Goal: Task Accomplishment & Management: Use online tool/utility

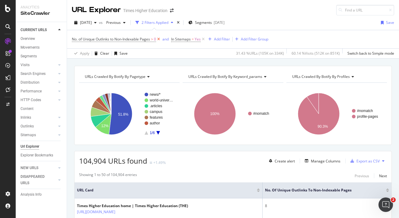
drag, startPoint x: 202, startPoint y: 39, endPoint x: 158, endPoint y: 40, distance: 43.7
click at [202, 39] on icon at bounding box center [202, 39] width 5 height 6
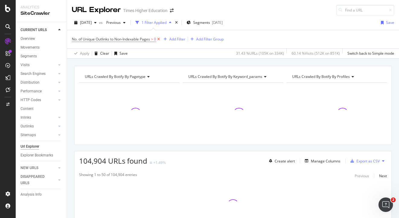
click at [159, 39] on icon at bounding box center [158, 39] width 5 height 6
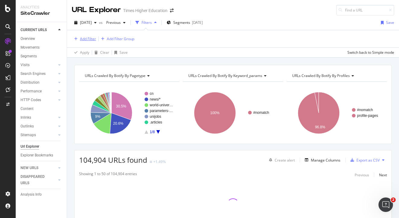
click at [87, 39] on div "Add Filter" at bounding box center [88, 38] width 16 height 5
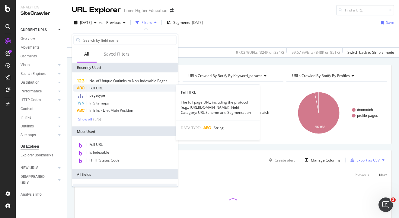
click at [93, 88] on span "Full URL" at bounding box center [95, 87] width 13 height 5
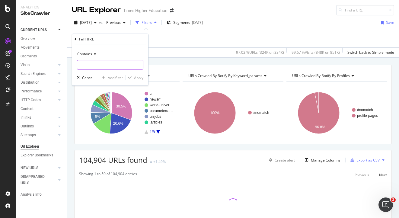
click at [89, 64] on input "text" at bounding box center [110, 65] width 66 height 10
paste input "[URL][DOMAIN_NAME]"
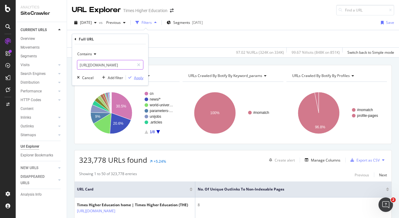
type input "[URL][DOMAIN_NAME]"
click at [137, 76] on div "Apply" at bounding box center [138, 77] width 9 height 5
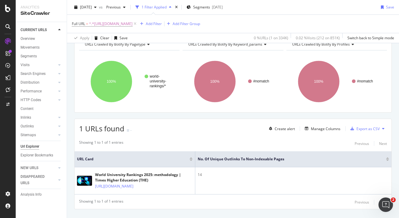
scroll to position [41, 0]
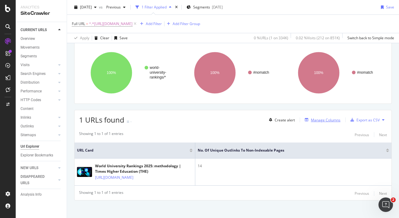
click at [314, 120] on div "Manage Columns" at bounding box center [326, 119] width 30 height 5
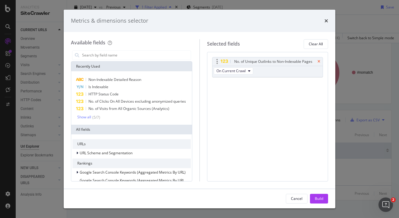
click at [317, 60] on icon "times" at bounding box center [318, 62] width 3 height 4
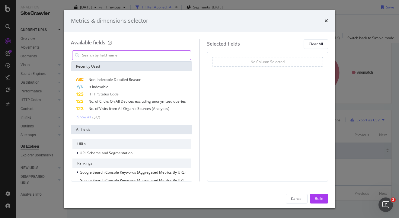
click at [97, 55] on input "modal" at bounding box center [135, 55] width 109 height 9
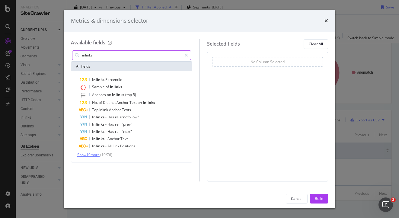
type input "inlinks"
click at [92, 154] on span "Show 10 more" at bounding box center [88, 154] width 22 height 5
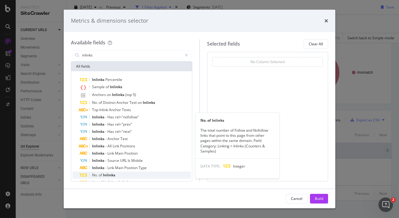
click at [97, 175] on span "No." at bounding box center [95, 174] width 7 height 5
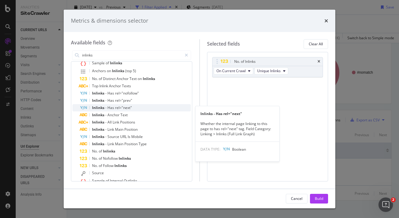
scroll to position [21, 0]
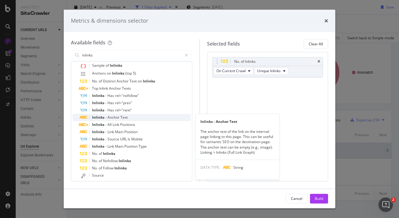
click at [109, 117] on span "Anchor" at bounding box center [113, 117] width 13 height 5
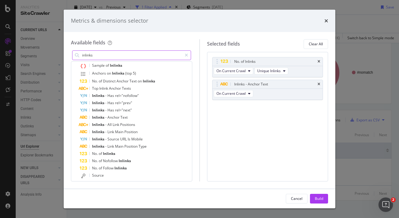
click at [106, 55] on input "inlinks" at bounding box center [131, 55] width 100 height 9
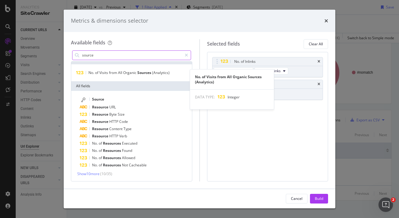
scroll to position [7, 0]
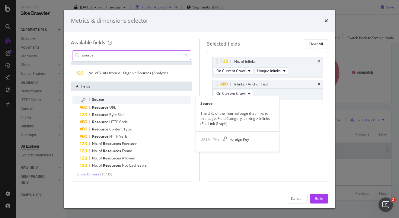
type input "source"
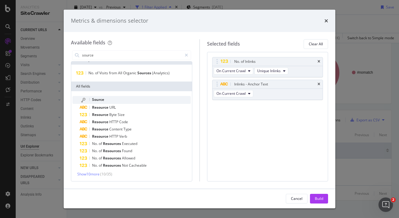
click at [108, 99] on div "Source" at bounding box center [135, 100] width 111 height 8
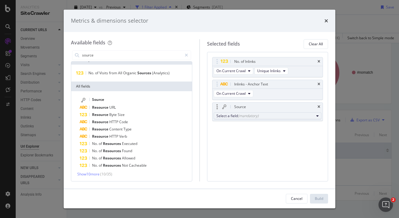
click at [286, 116] on div "Select a field (mandatory)" at bounding box center [265, 115] width 98 height 5
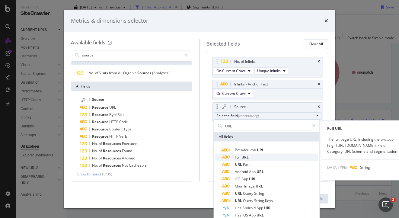
type input "URL"
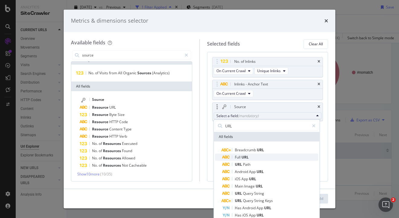
click at [250, 156] on span "Full URL" at bounding box center [270, 156] width 96 height 7
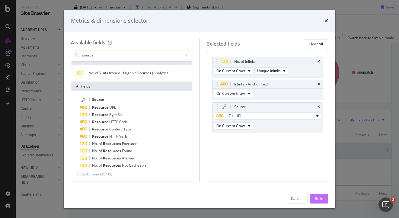
click at [317, 200] on div "Build" at bounding box center [318, 198] width 8 height 5
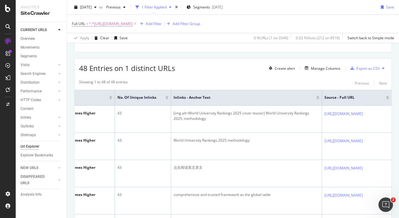
scroll to position [22, 0]
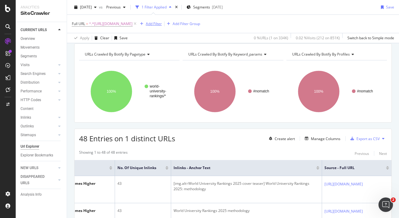
click at [162, 25] on div "Add Filter" at bounding box center [154, 23] width 16 height 5
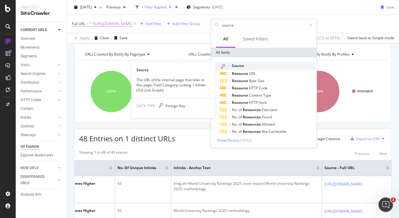
type input "source"
click at [245, 66] on div "Source" at bounding box center [267, 66] width 96 height 8
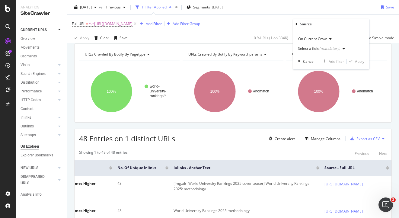
click at [311, 48] on div "Select a field (mandatory)" at bounding box center [319, 49] width 42 height 4
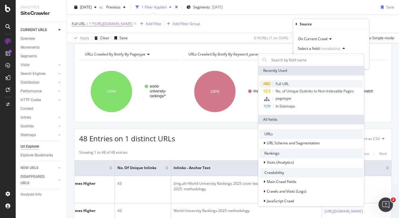
click at [284, 82] on span "Full URL" at bounding box center [281, 83] width 13 height 5
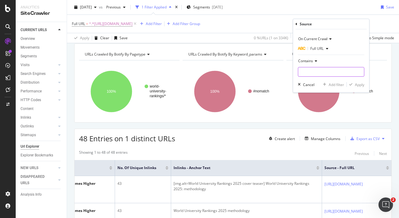
click at [310, 72] on input "text" at bounding box center [331, 72] width 66 height 10
click at [307, 60] on span "Contains" at bounding box center [305, 60] width 15 height 5
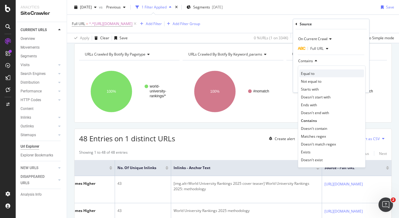
click at [308, 72] on span "Equal to" at bounding box center [308, 73] width 14 height 5
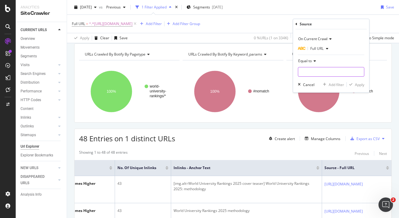
click at [308, 72] on input "text" at bounding box center [331, 72] width 66 height 10
click at [303, 72] on input "text" at bounding box center [331, 72] width 66 height 10
paste input "https://www.timeshighereducation.com/world-university-rankings/latest/world-ran…"
type input "https://www.timeshighereducation.com/world-university-rankings/latest/world-ran…"
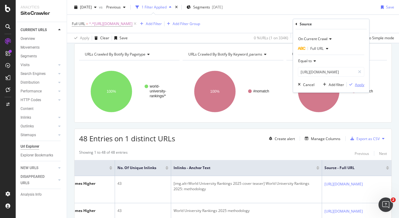
scroll to position [0, 0]
click at [359, 84] on div "Apply" at bounding box center [359, 84] width 9 height 5
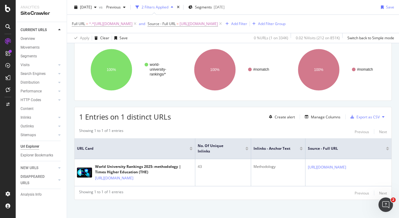
scroll to position [44, 0]
click at [223, 27] on icon at bounding box center [220, 24] width 5 height 6
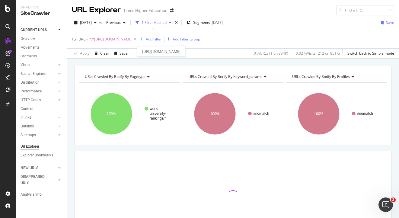
click at [132, 40] on span "^.*https://www.timeshighereducation.com/world-university-rankings/world-univers…" at bounding box center [110, 39] width 43 height 8
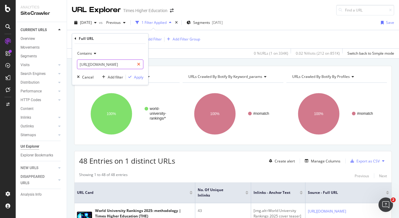
scroll to position [0, 136]
drag, startPoint x: 80, startPoint y: 65, endPoint x: 142, endPoint y: 64, distance: 62.4
click at [142, 64] on div "https://www.timeshighereducation.com/world-university-rankings/world-university…" at bounding box center [110, 64] width 66 height 10
click at [122, 64] on input "https://www.timeshighereducation.com/world-university-rankings/world-university…" at bounding box center [105, 64] width 57 height 10
drag, startPoint x: 131, startPoint y: 65, endPoint x: 100, endPoint y: 65, distance: 31.4
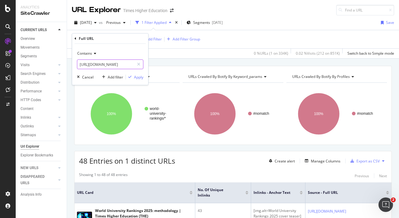
click at [100, 65] on input "https://www.timeshighereducation.com/world-university-rankings/world-university…" at bounding box center [105, 64] width 57 height 10
type input "https://www.timeshighereducation.com/world-university-rankings/world-university…"
click at [139, 77] on div "Apply" at bounding box center [138, 76] width 9 height 5
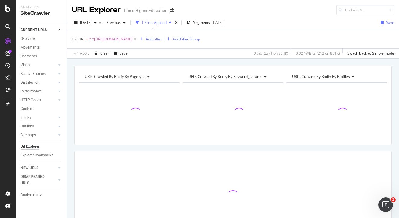
click at [162, 39] on div "Add Filter" at bounding box center [154, 38] width 16 height 5
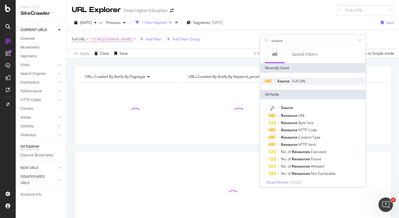
click at [283, 78] on span "Source" at bounding box center [283, 80] width 13 height 5
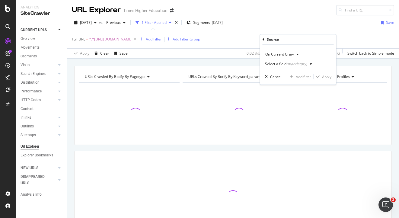
click at [278, 65] on div "Select a field (mandatory)" at bounding box center [286, 64] width 42 height 4
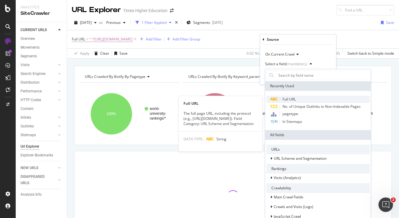
click at [284, 97] on span "Full URL" at bounding box center [288, 98] width 13 height 5
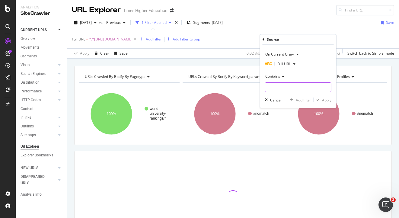
click at [277, 85] on input "text" at bounding box center [298, 87] width 66 height 10
type input "methodology"
click at [327, 101] on div "Apply" at bounding box center [326, 99] width 9 height 5
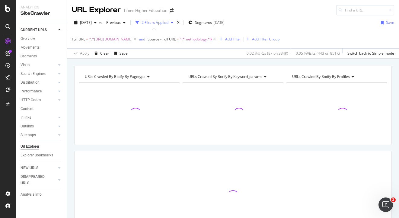
click at [212, 107] on div at bounding box center [232, 113] width 100 height 52
click at [176, 135] on div at bounding box center [129, 113] width 100 height 52
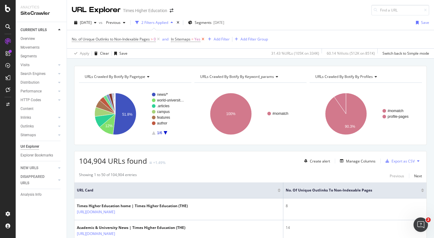
click at [205, 39] on icon at bounding box center [202, 39] width 5 height 6
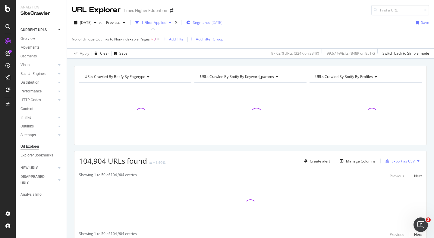
click at [159, 39] on icon at bounding box center [158, 39] width 5 height 6
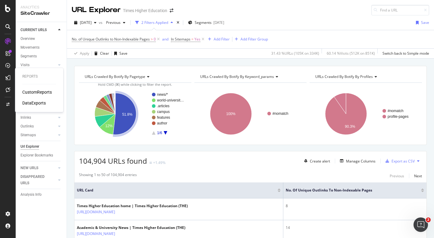
click at [33, 91] on div "CustomReports" at bounding box center [37, 92] width 30 height 6
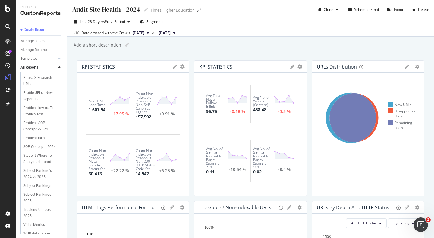
scroll to position [211, 0]
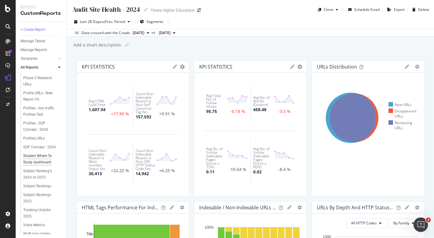
click at [45, 153] on div "Student Where To Study dashboard" at bounding box center [41, 159] width 36 height 13
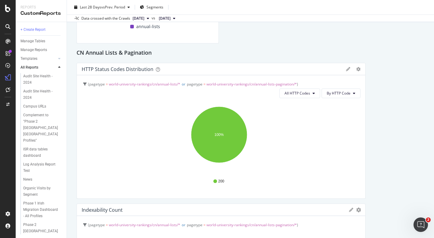
scroll to position [1306, 0]
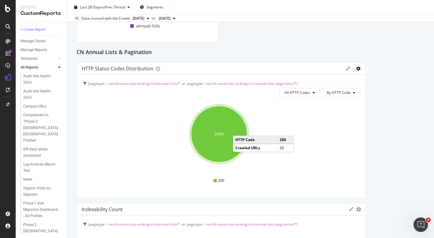
click at [356, 68] on icon "gear" at bounding box center [358, 68] width 4 height 4
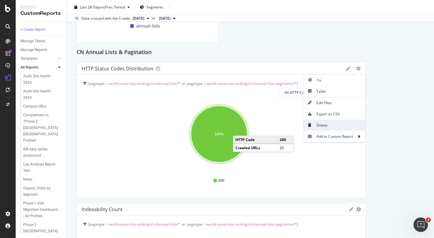
click at [322, 125] on span "Delete" at bounding box center [335, 125] width 62 height 8
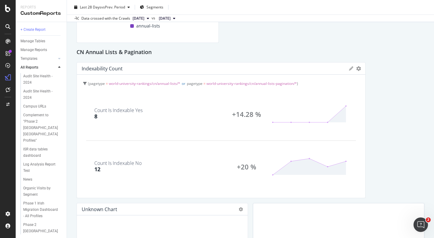
scroll to position [1438, 0]
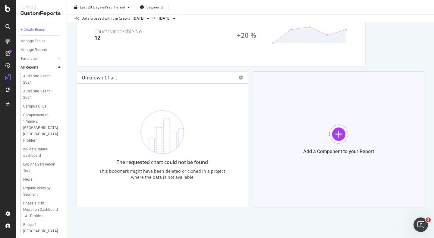
click at [332, 134] on div at bounding box center [338, 133] width 19 height 19
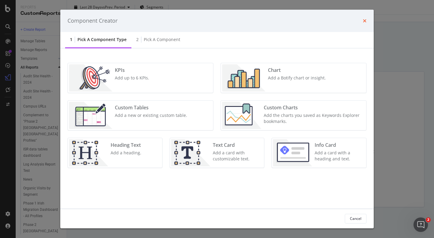
click at [365, 21] on icon "times" at bounding box center [365, 20] width 4 height 5
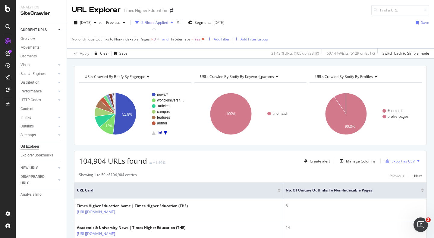
click at [204, 39] on icon at bounding box center [202, 39] width 5 height 6
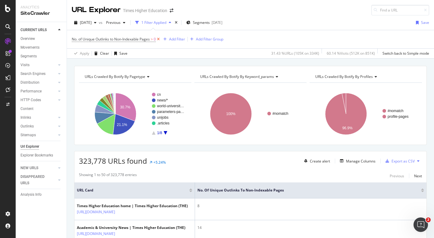
click at [159, 39] on icon at bounding box center [158, 39] width 5 height 6
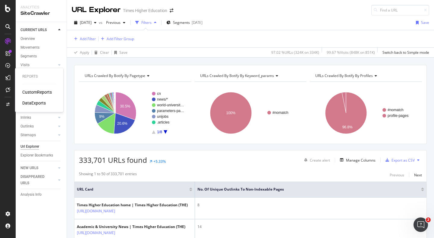
click at [35, 92] on div "CustomReports" at bounding box center [37, 92] width 30 height 6
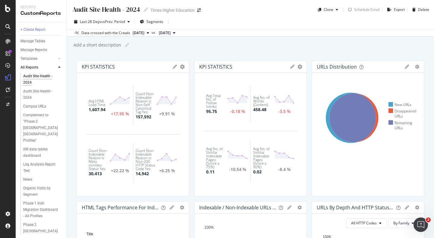
scroll to position [200, 0]
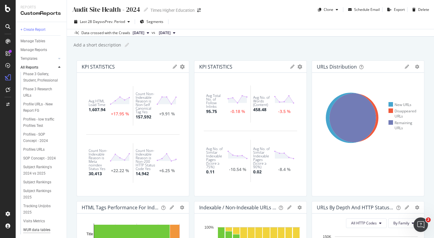
click at [37, 226] on div "WUR data tables dashboard" at bounding box center [40, 232] width 35 height 13
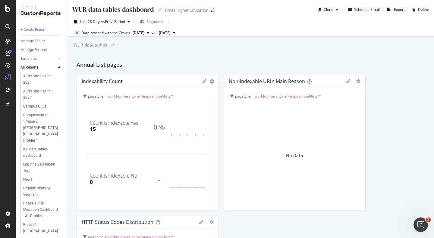
click at [153, 21] on span "Segments" at bounding box center [155, 21] width 17 height 5
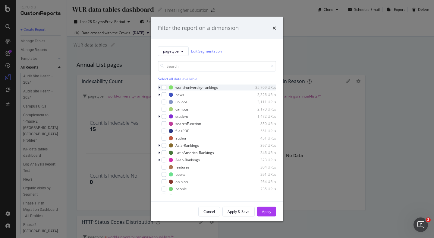
click at [160, 87] on div "modal" at bounding box center [160, 87] width 4 height 6
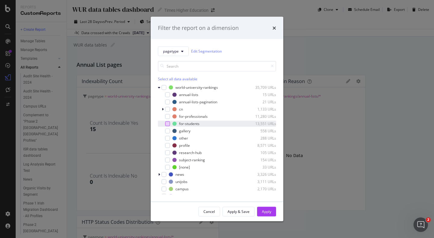
click at [167, 122] on div "modal" at bounding box center [167, 123] width 5 height 5
click at [168, 122] on icon "modal" at bounding box center [167, 123] width 3 height 3
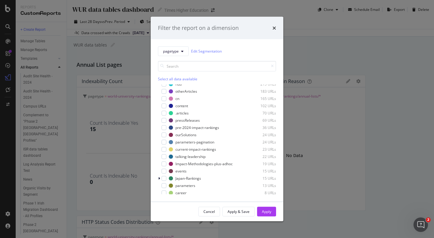
scroll to position [220, 0]
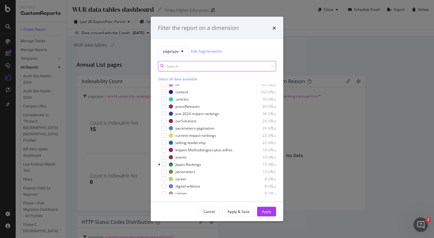
click at [175, 69] on input "modal" at bounding box center [217, 66] width 118 height 11
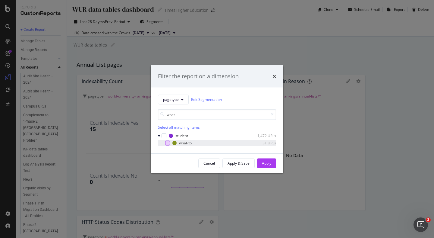
click at [168, 141] on div "modal" at bounding box center [167, 142] width 5 height 5
click at [184, 143] on div "what-to" at bounding box center [185, 142] width 13 height 5
click at [170, 143] on div "what-to 31 URLs" at bounding box center [217, 143] width 118 height 6
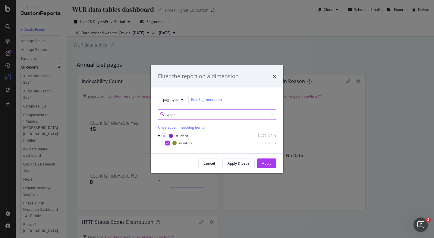
click at [181, 115] on input "what-" at bounding box center [217, 114] width 118 height 11
click at [205, 144] on div "modal" at bounding box center [219, 143] width 50 height 4
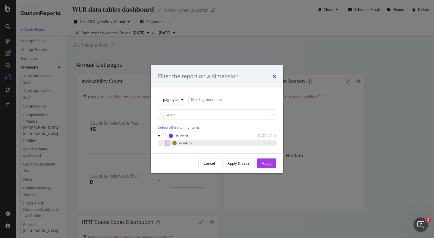
click at [168, 142] on div "modal" at bounding box center [167, 142] width 5 height 5
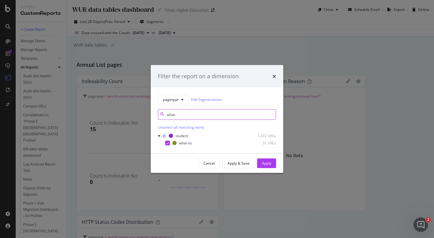
click at [182, 116] on input "what-" at bounding box center [217, 114] width 118 height 11
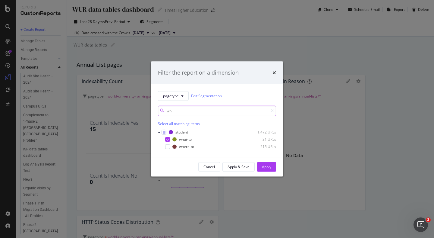
type input "w"
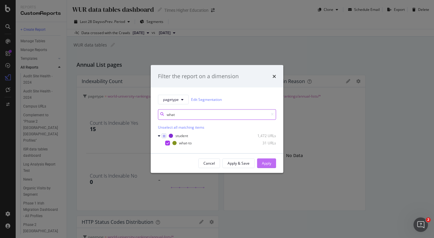
type input "what"
click at [265, 164] on div "Apply" at bounding box center [266, 162] width 9 height 5
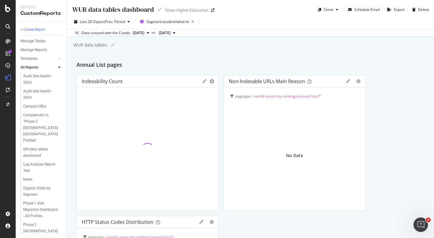
click at [346, 81] on icon at bounding box center [348, 81] width 4 height 4
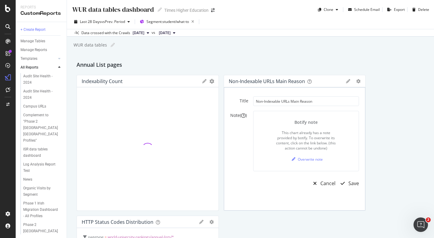
click at [302, 45] on div "WUR data tables WUR data tables" at bounding box center [253, 44] width 361 height 9
click at [242, 20] on div "Last 28 Days vs Prev. Period Segment: student/what-to" at bounding box center [250, 23] width 367 height 12
click at [195, 21] on icon "button" at bounding box center [193, 21] width 8 height 8
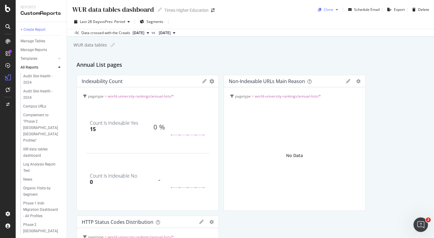
click at [324, 10] on div "Clone" at bounding box center [329, 9] width 10 height 5
click at [327, 34] on input at bounding box center [348, 34] width 66 height 11
type input "Where-to-study"
click at [360, 33] on input "Where-to-study" at bounding box center [348, 34] width 66 height 11
click at [341, 35] on input "Where-to-study" at bounding box center [348, 34] width 66 height 11
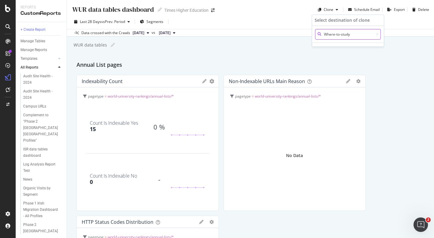
drag, startPoint x: 352, startPoint y: 34, endPoint x: 322, endPoint y: 36, distance: 30.2
click at [322, 36] on input "Where-to-study" at bounding box center [348, 34] width 66 height 11
click at [334, 34] on input at bounding box center [348, 34] width 66 height 11
click at [330, 49] on span "Times Higher Education" at bounding box center [348, 49] width 63 height 6
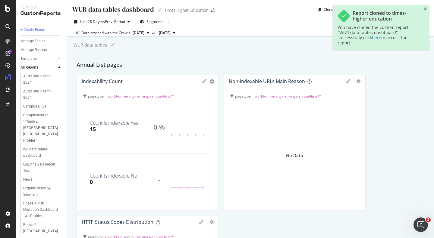
click at [425, 8] on icon "close toast" at bounding box center [425, 9] width 3 height 4
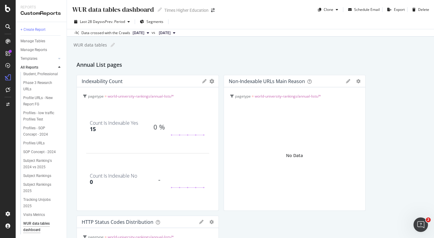
scroll to position [215, 0]
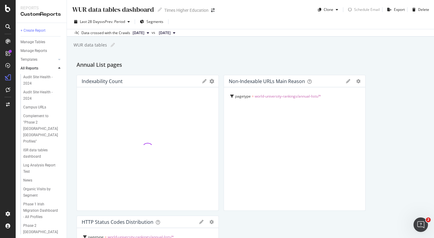
scroll to position [216, 0]
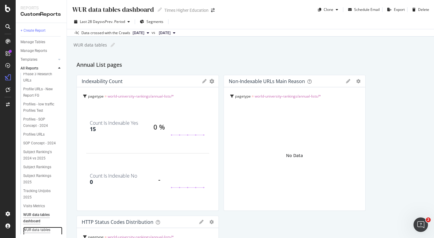
click at [40, 226] on div "WUR data tables dashboard" at bounding box center [40, 232] width 35 height 13
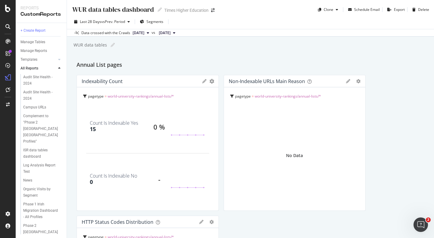
click at [144, 8] on div "WUR data tables dashboard" at bounding box center [113, 9] width 82 height 9
click at [131, 12] on input "WUR data tables dashboard" at bounding box center [113, 9] width 83 height 8
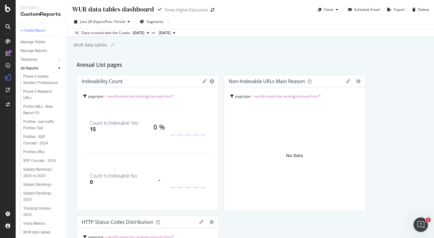
scroll to position [216, 0]
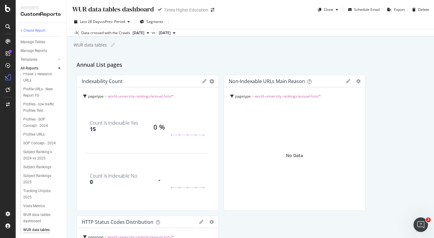
click at [150, 10] on input "WUR data tables dashboard" at bounding box center [113, 9] width 83 height 8
drag, startPoint x: 121, startPoint y: 10, endPoint x: 71, endPoint y: 8, distance: 49.5
click at [71, 8] on div "WUR data tables dashboard WUR data tables dashboard Times Higher Education Clon…" at bounding box center [250, 7] width 367 height 14
click at [74, 10] on input "Where To Study dashboard" at bounding box center [112, 9] width 81 height 8
type input "Student Where To Study dashboard"
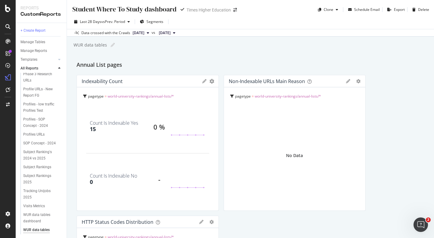
click at [231, 15] on div "Last 28 Days vs Prev. Period Segments Data crossed with the Crawls [DATE] vs [D…" at bounding box center [250, 25] width 367 height 22
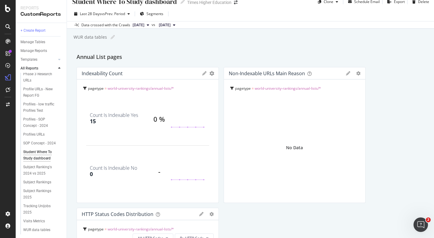
click at [150, 88] on span "world-university-rankings/annual-lists/*" at bounding box center [141, 88] width 66 height 5
click at [133, 103] on span "world-university-rankings/annual-lists/*" at bounding box center [142, 102] width 66 height 5
click at [202, 73] on icon at bounding box center [204, 73] width 4 height 4
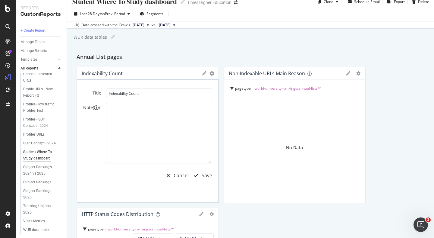
click at [202, 72] on icon at bounding box center [204, 73] width 4 height 4
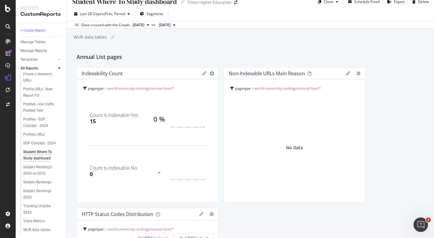
click at [203, 72] on icon at bounding box center [204, 73] width 4 height 4
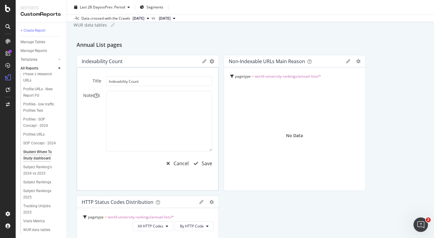
scroll to position [35, 0]
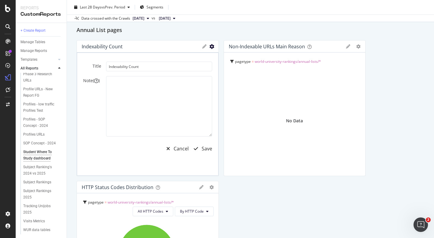
click at [210, 46] on icon "gear" at bounding box center [212, 46] width 5 height 5
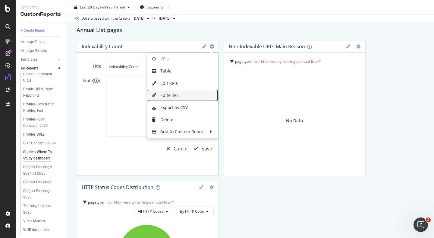
click at [166, 97] on span "Edit Filter" at bounding box center [182, 95] width 71 height 9
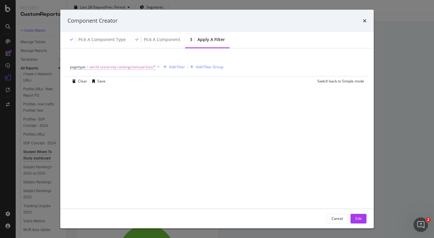
click at [134, 66] on span "world-university-rankings/annual-lists/*" at bounding box center [123, 67] width 66 height 8
click at [158, 66] on icon "modal" at bounding box center [158, 67] width 5 height 6
click at [91, 65] on div "Add Filter" at bounding box center [86, 66] width 16 height 5
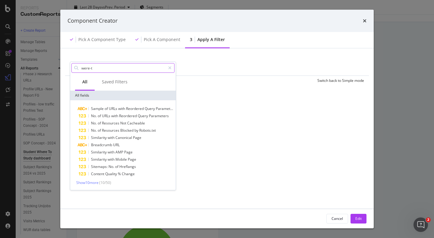
type input "were-to"
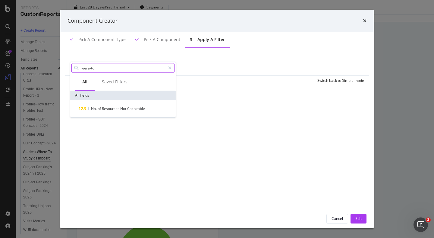
drag, startPoint x: 96, startPoint y: 69, endPoint x: 74, endPoint y: 67, distance: 23.0
click at [74, 68] on div "were-to" at bounding box center [122, 68] width 103 height 10
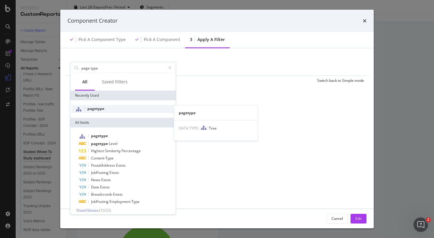
type input "page type"
click at [93, 109] on span "pagetype" at bounding box center [95, 108] width 17 height 5
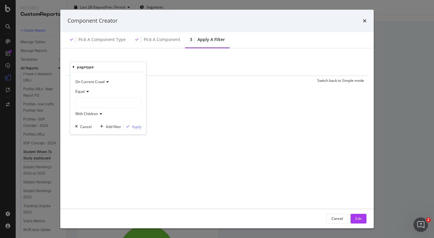
click at [88, 91] on icon "modal" at bounding box center [87, 92] width 4 height 4
click at [98, 90] on div "Equal" at bounding box center [108, 92] width 66 height 10
click at [87, 103] on div "modal" at bounding box center [108, 103] width 66 height 10
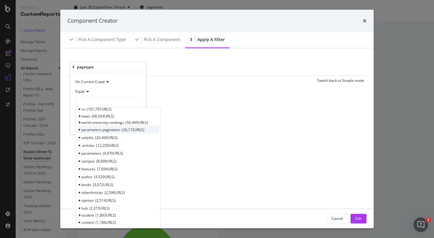
scroll to position [2, 0]
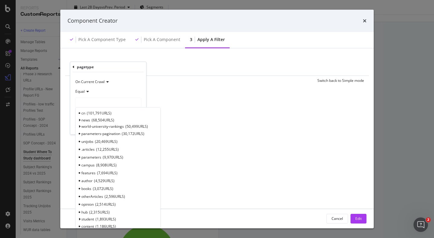
click at [85, 106] on div "modal" at bounding box center [108, 103] width 66 height 10
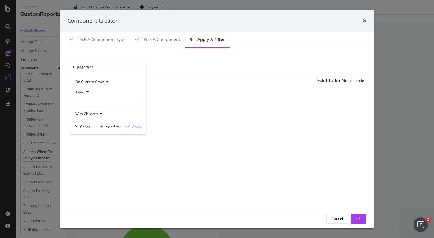
click at [85, 103] on div "modal" at bounding box center [108, 103] width 66 height 10
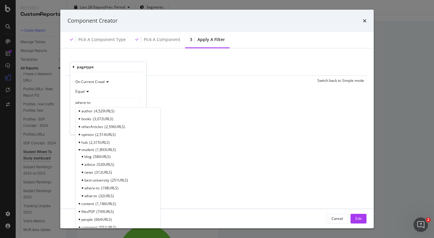
scroll to position [179, 0]
type input "where-to"
click at [94, 186] on span "where-to" at bounding box center [91, 186] width 15 height 5
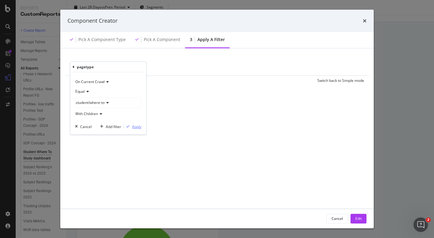
click at [137, 126] on div "Apply" at bounding box center [136, 126] width 9 height 5
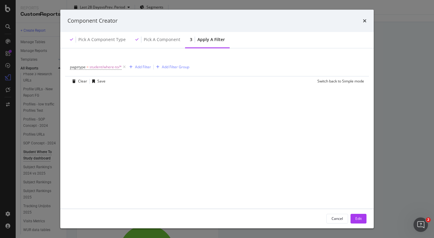
drag, startPoint x: 342, startPoint y: 19, endPoint x: 329, endPoint y: 18, distance: 12.7
click at [329, 18] on div "Component Creator" at bounding box center [217, 21] width 299 height 8
click at [358, 218] on div "Edit" at bounding box center [358, 218] width 6 height 5
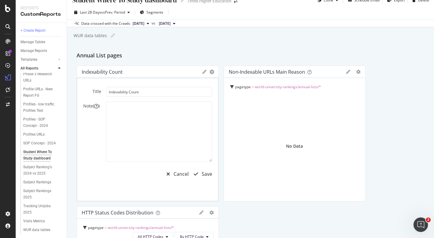
scroll to position [0, 0]
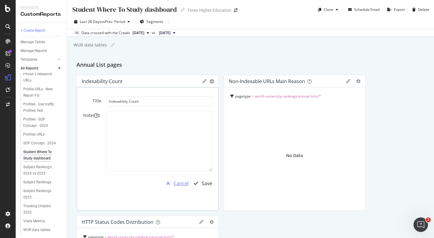
click at [176, 183] on div "Cancel" at bounding box center [181, 183] width 15 height 7
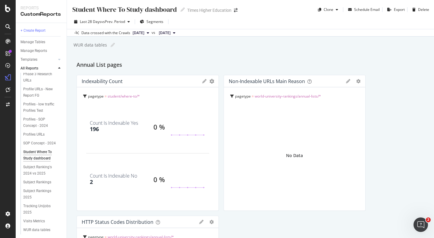
click at [346, 81] on icon at bounding box center [348, 81] width 4 height 4
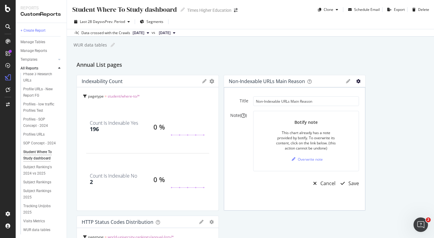
click at [356, 81] on icon "gear" at bounding box center [358, 81] width 4 height 4
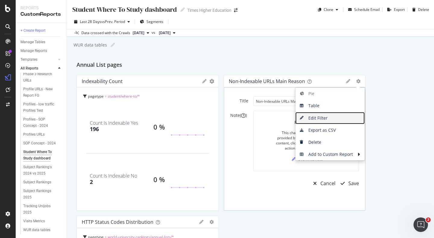
click at [308, 119] on span "Edit Filter" at bounding box center [329, 117] width 69 height 9
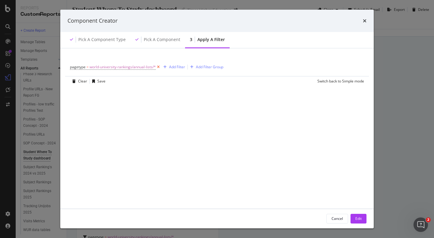
click at [158, 66] on icon "modal" at bounding box center [158, 67] width 5 height 6
click at [87, 66] on div "Add Filter" at bounding box center [86, 66] width 16 height 5
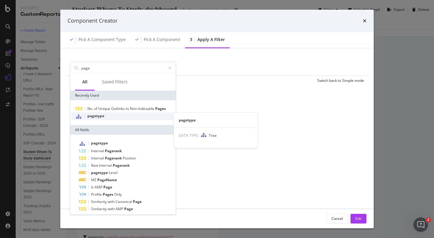
type input "page"
click at [101, 115] on span "pagetype" at bounding box center [95, 115] width 17 height 5
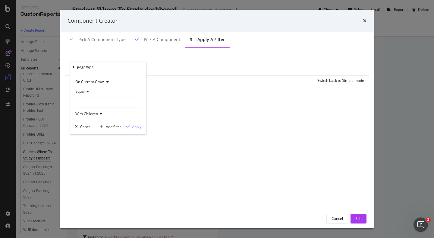
click at [90, 98] on div "modal" at bounding box center [108, 103] width 66 height 10
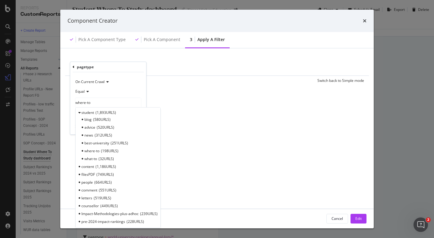
scroll to position [174, 0]
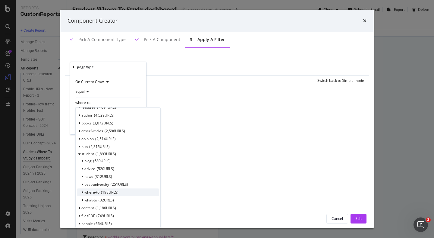
type input "where-to"
click at [89, 191] on span "where-to" at bounding box center [91, 191] width 15 height 5
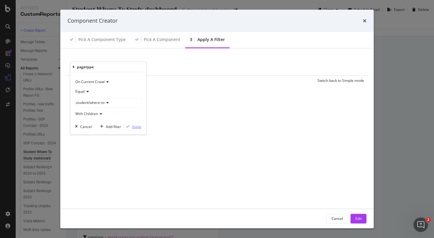
click at [138, 126] on div "Apply" at bounding box center [136, 126] width 9 height 5
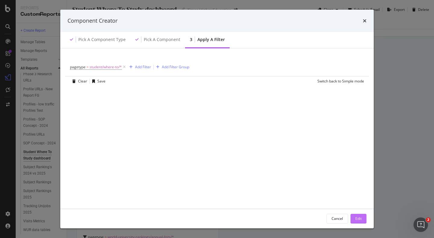
click at [360, 219] on div "Edit" at bounding box center [358, 218] width 6 height 5
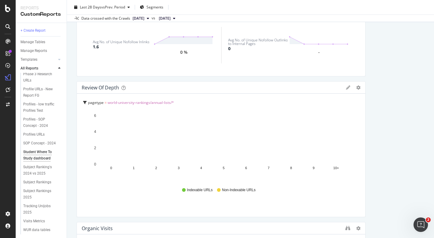
scroll to position [538, 0]
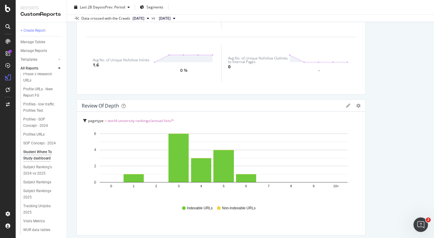
click at [346, 105] on icon at bounding box center [348, 105] width 4 height 4
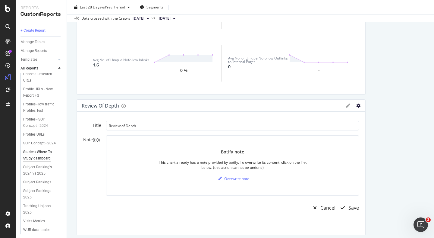
click at [356, 105] on icon "gear" at bounding box center [358, 105] width 4 height 4
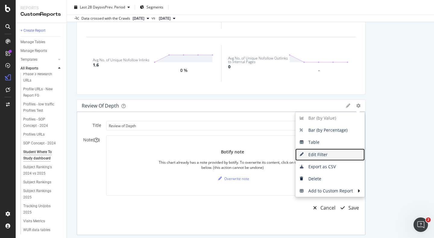
click at [312, 152] on span "Edit Filter" at bounding box center [329, 154] width 69 height 9
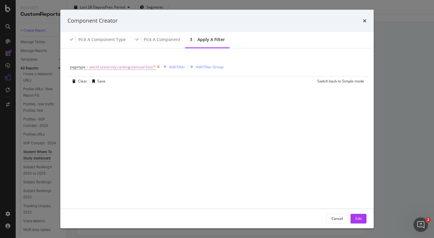
click at [158, 66] on icon "modal" at bounding box center [158, 67] width 5 height 6
click at [87, 66] on div "Add Filter" at bounding box center [86, 66] width 16 height 5
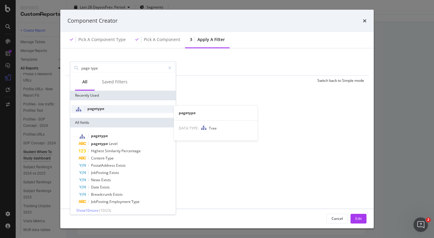
type input "page type"
click at [95, 107] on span "pagetype" at bounding box center [95, 108] width 17 height 5
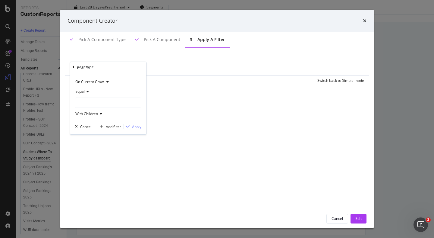
click at [89, 100] on div "modal" at bounding box center [108, 103] width 66 height 10
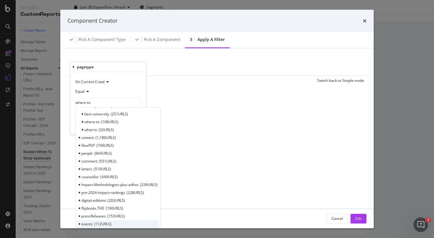
scroll to position [238, 0]
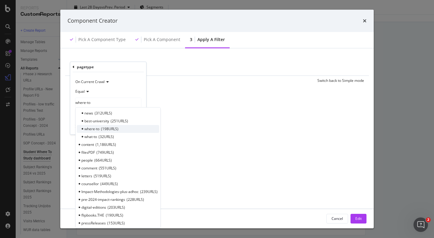
type input "where-to"
click at [98, 130] on span "where-to" at bounding box center [91, 128] width 15 height 5
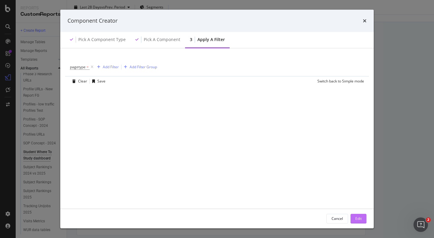
click at [357, 218] on div "Edit" at bounding box center [358, 218] width 6 height 5
click at [358, 220] on div "Edit" at bounding box center [358, 218] width 6 height 5
click at [358, 217] on div "Edit" at bounding box center [358, 218] width 6 height 5
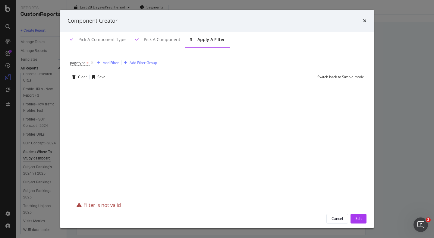
scroll to position [0, 0]
click at [84, 66] on span "pagetype" at bounding box center [78, 66] width 16 height 5
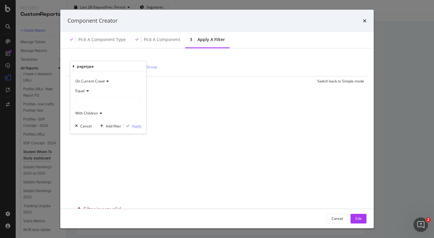
click at [88, 100] on div "modal" at bounding box center [108, 102] width 66 height 10
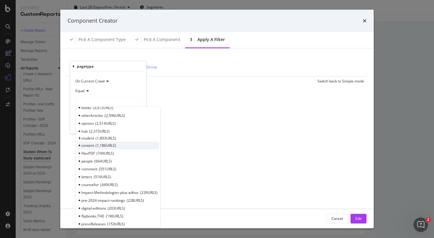
scroll to position [80, 0]
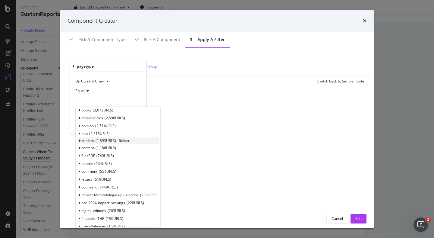
click at [79, 140] on icon "modal" at bounding box center [79, 141] width 2 height 4
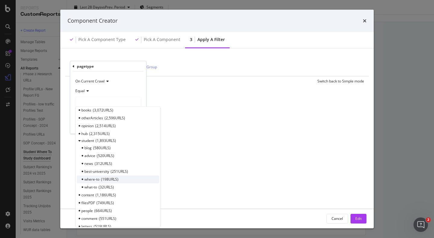
click at [92, 178] on span "where-to" at bounding box center [91, 178] width 15 height 5
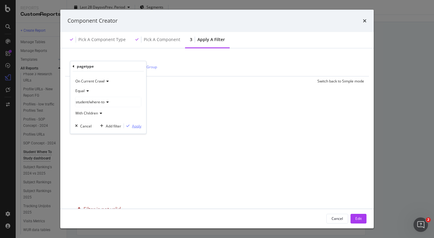
click at [137, 126] on div "Apply" at bounding box center [136, 125] width 9 height 5
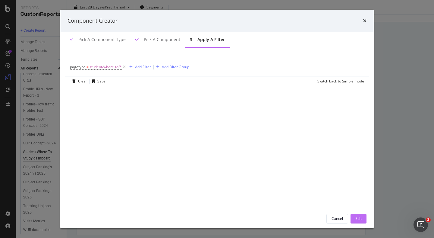
click at [357, 218] on div "Edit" at bounding box center [358, 218] width 6 height 5
click at [362, 218] on div at bounding box center [362, 167] width 1 height 131
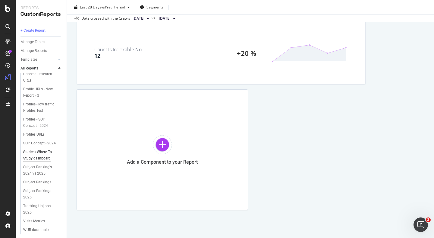
scroll to position [1563, 0]
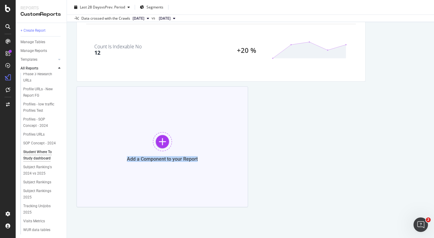
drag, startPoint x: 160, startPoint y: 141, endPoint x: 170, endPoint y: 186, distance: 45.7
click at [170, 186] on div "Add a Component to your Report" at bounding box center [163, 146] width 172 height 121
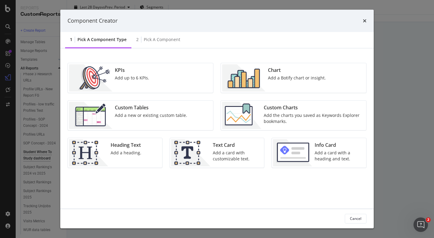
drag, startPoint x: 298, startPoint y: 15, endPoint x: 268, endPoint y: 16, distance: 30.2
click at [268, 16] on div "Component Creator" at bounding box center [217, 21] width 314 height 22
click at [127, 112] on div "Custom Tables Add a new or existing custom table." at bounding box center [150, 115] width 77 height 27
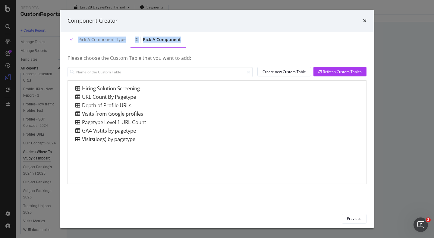
drag, startPoint x: 303, startPoint y: 22, endPoint x: 281, endPoint y: 38, distance: 27.6
click at [281, 38] on div "Component Creator Pick a Component type 2 Pick a Component Please choose the Cu…" at bounding box center [217, 119] width 314 height 218
click at [365, 22] on icon "times" at bounding box center [365, 20] width 4 height 5
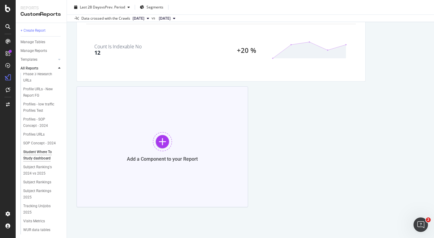
click at [162, 141] on div at bounding box center [162, 141] width 19 height 19
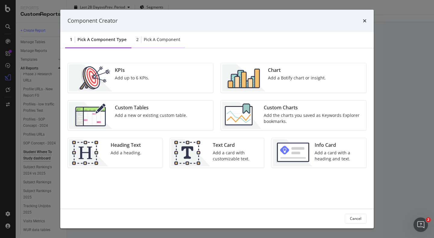
click at [165, 39] on div "Pick a Component" at bounding box center [162, 39] width 36 height 6
click at [164, 40] on div "Pick a Component" at bounding box center [162, 39] width 36 height 6
click at [134, 112] on div "Add a new or existing custom table." at bounding box center [151, 115] width 72 height 6
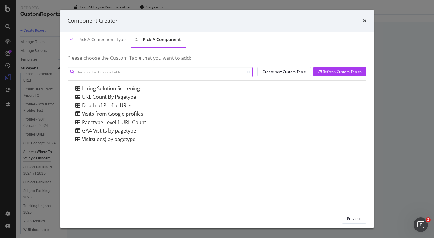
click at [97, 71] on input "modal" at bounding box center [160, 72] width 185 height 11
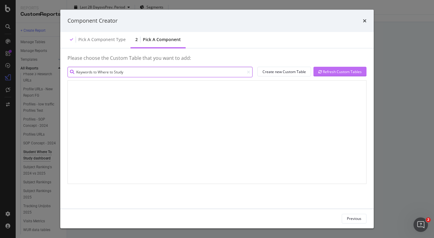
type input "Keywords to Where to Study"
click at [327, 71] on div "Refresh Custom Tables" at bounding box center [339, 71] width 43 height 5
click at [335, 72] on div "Refresh Custom Tables" at bounding box center [339, 71] width 43 height 5
click at [327, 71] on div "Refresh Custom Tables" at bounding box center [339, 71] width 43 height 5
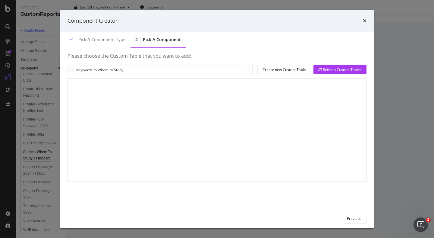
scroll to position [0, 0]
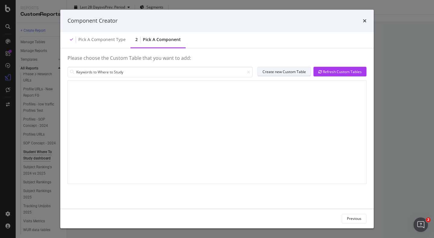
click at [286, 71] on div "Create new Custom Table" at bounding box center [284, 71] width 43 height 5
click at [364, 21] on icon "times" at bounding box center [365, 20] width 4 height 5
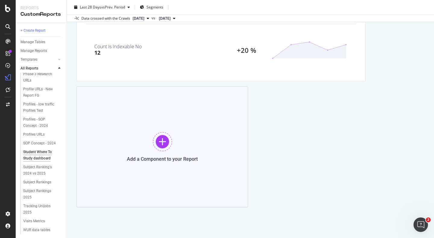
click at [160, 142] on div at bounding box center [162, 141] width 19 height 19
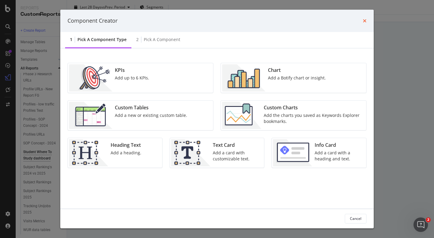
click at [364, 20] on icon "times" at bounding box center [365, 20] width 4 height 5
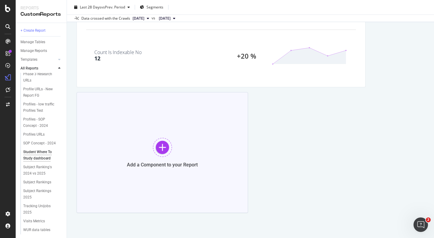
scroll to position [1552, 0]
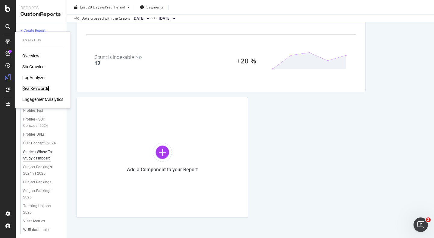
click at [32, 88] on div "RealKeywords" at bounding box center [35, 88] width 27 height 6
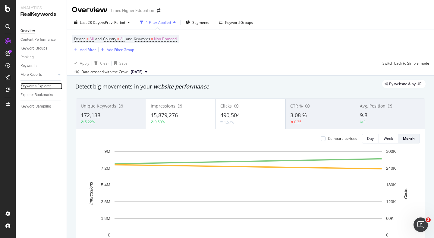
click at [35, 85] on div "Keywords Explorer" at bounding box center [36, 86] width 30 height 6
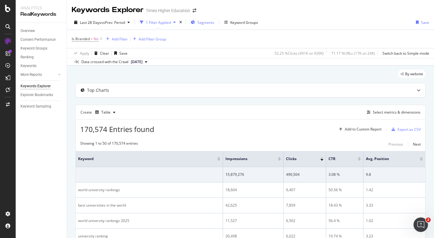
click at [204, 21] on span "Segments" at bounding box center [205, 22] width 17 height 5
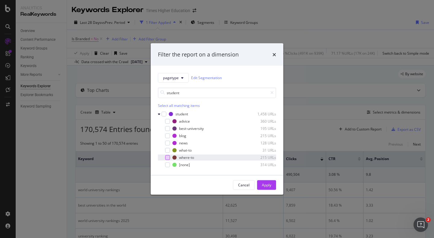
type input "student"
click at [166, 157] on div "modal" at bounding box center [167, 157] width 5 height 5
click at [262, 185] on div "Apply" at bounding box center [266, 184] width 9 height 5
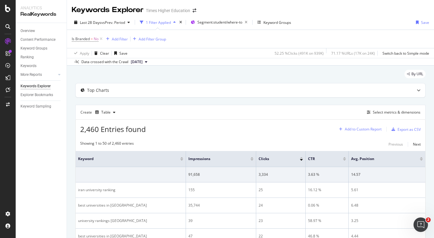
click at [357, 130] on div "Add to Custom Report" at bounding box center [363, 129] width 37 height 4
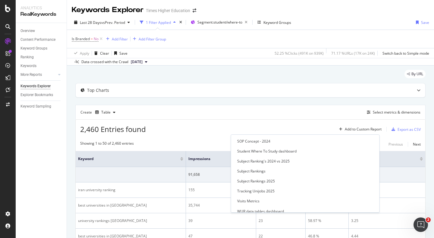
scroll to position [179, 0]
click at [297, 151] on div "Student Where To Study dashboard" at bounding box center [266, 151] width 59 height 5
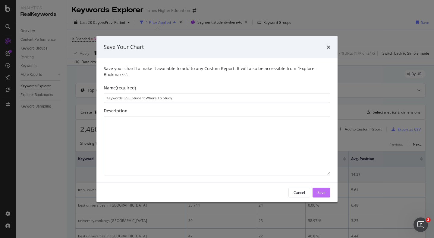
type input "Keywords GSC Student Where To Study"
click at [321, 191] on div "Save" at bounding box center [321, 192] width 8 height 5
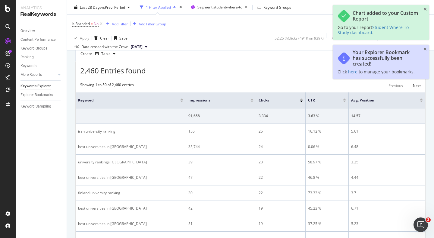
scroll to position [81, 0]
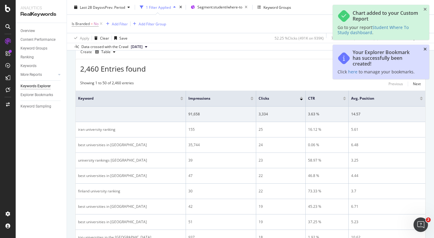
click at [425, 49] on icon "close toast" at bounding box center [425, 49] width 3 height 4
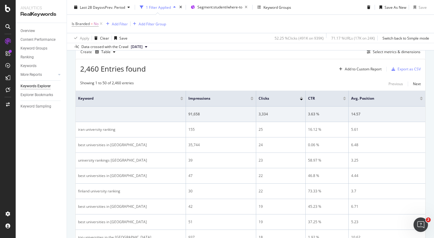
click at [425, 8] on div "Last 28 Days vs Prev. Period 1 Filter Applied Segment: student/where-to Keyword…" at bounding box center [250, 8] width 367 height 12
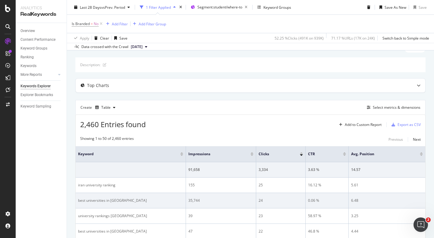
scroll to position [4, 0]
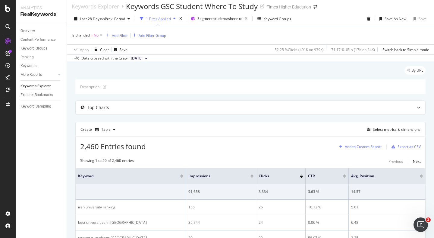
click at [355, 147] on div "Add to Custom Report" at bounding box center [363, 147] width 37 height 4
click at [344, 71] on div "By URL" at bounding box center [250, 72] width 350 height 13
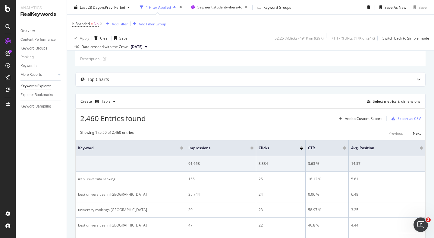
scroll to position [36, 0]
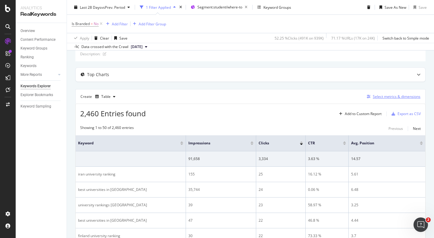
click at [390, 96] on div "Select metrics & dimensions" at bounding box center [397, 96] width 48 height 5
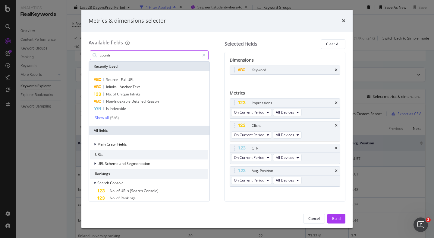
type input "country"
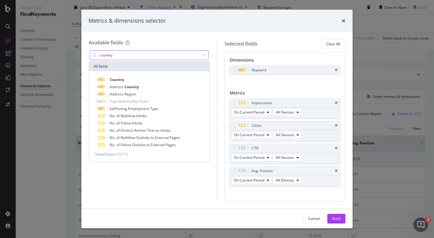
drag, startPoint x: 116, startPoint y: 52, endPoint x: 96, endPoint y: 55, distance: 20.6
click at [96, 55] on div "country" at bounding box center [149, 55] width 119 height 10
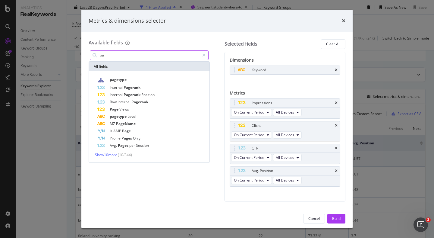
type input "p"
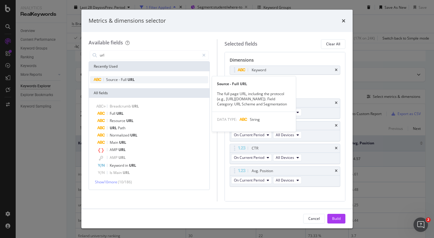
type input "url"
click at [118, 78] on span "Source" at bounding box center [112, 79] width 13 height 5
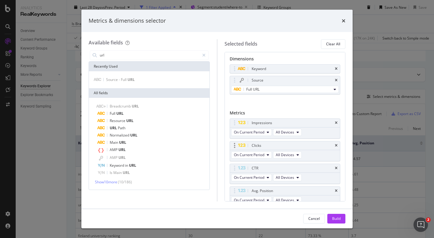
scroll to position [0, 0]
click at [127, 113] on div "Full URL" at bounding box center [152, 113] width 111 height 7
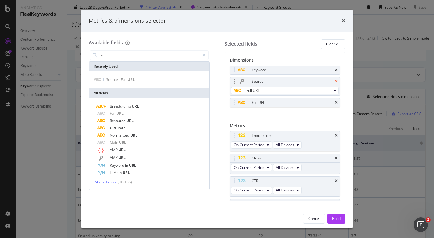
click at [335, 81] on icon "times" at bounding box center [336, 82] width 3 height 4
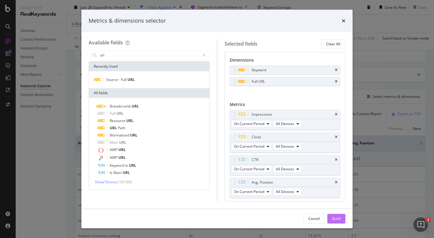
click at [337, 217] on div "Build" at bounding box center [336, 218] width 8 height 5
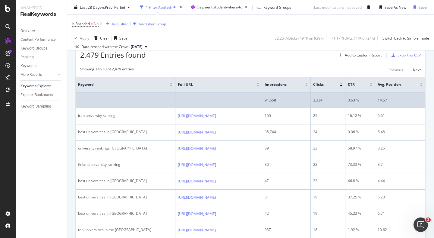
scroll to position [49, 0]
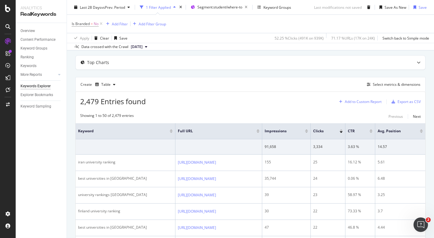
click at [355, 100] on div "Add to Custom Report" at bounding box center [363, 102] width 37 height 4
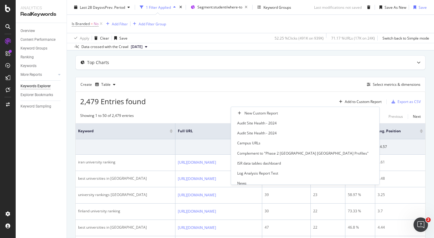
click at [276, 82] on div "Create Table Select metrics & dimensions" at bounding box center [250, 84] width 350 height 14
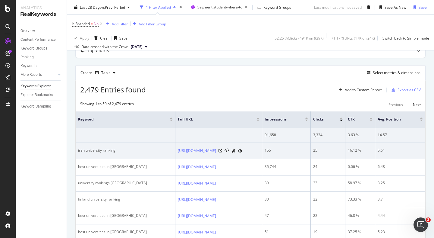
scroll to position [62, 0]
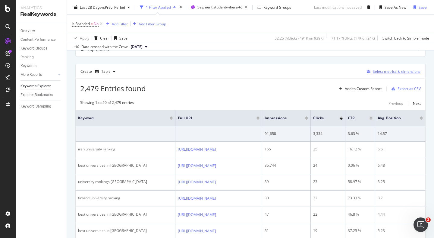
click at [377, 73] on div "Select metrics & dimensions" at bounding box center [397, 71] width 48 height 5
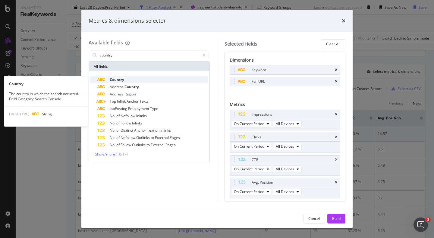
type input "country"
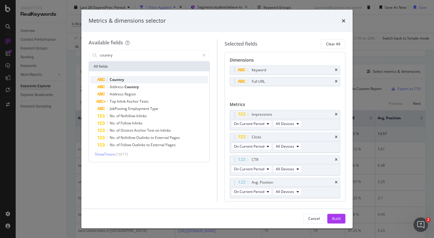
click at [121, 81] on span "Country" at bounding box center [117, 79] width 14 height 5
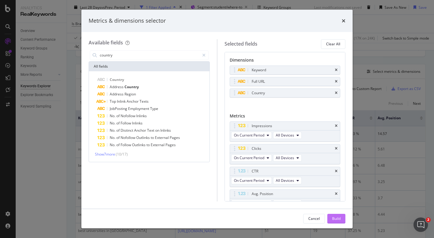
click at [339, 217] on div "Build" at bounding box center [336, 218] width 8 height 5
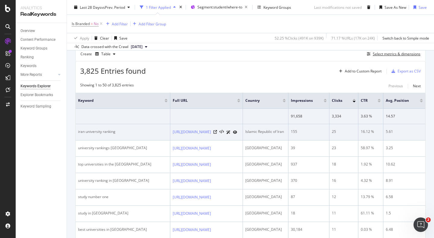
scroll to position [79, 0]
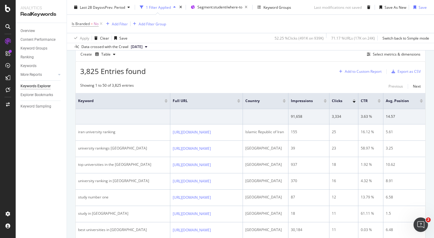
click at [359, 71] on div "Add to Custom Report" at bounding box center [363, 72] width 37 height 4
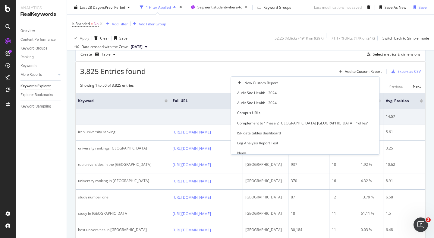
click at [334, 59] on div "Create Table Select metrics & dimensions" at bounding box center [250, 54] width 350 height 14
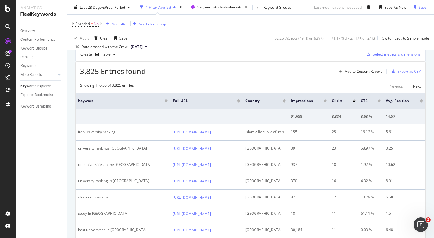
click at [380, 55] on div "Select metrics & dimensions" at bounding box center [397, 54] width 48 height 5
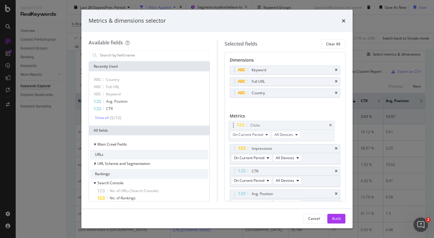
drag, startPoint x: 278, startPoint y: 147, endPoint x: 276, endPoint y: 123, distance: 23.9
click at [276, 123] on body "Analytics RealKeywords Overview Content Performance Keyword Groups Ranking Keyw…" at bounding box center [217, 119] width 434 height 238
drag, startPoint x: 269, startPoint y: 172, endPoint x: 269, endPoint y: 148, distance: 23.8
click at [269, 148] on body "Analytics RealKeywords Overview Content Performance Keyword Groups Ranking Keyw…" at bounding box center [217, 119] width 434 height 238
drag, startPoint x: 275, startPoint y: 145, endPoint x: 275, endPoint y: 163, distance: 18.1
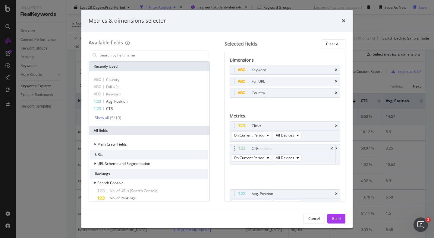
click at [275, 163] on body "Analytics RealKeywords Overview Content Performance Keyword Groups Ranking Keyw…" at bounding box center [217, 119] width 434 height 238
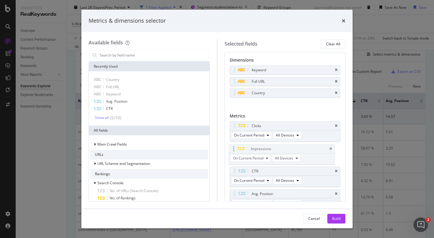
drag, startPoint x: 283, startPoint y: 172, endPoint x: 282, endPoint y: 150, distance: 22.3
click at [282, 150] on body "Analytics RealKeywords Overview Content Performance Keyword Groups Ranking Keyw…" at bounding box center [217, 119] width 434 height 238
click at [338, 217] on div "Build" at bounding box center [336, 218] width 8 height 5
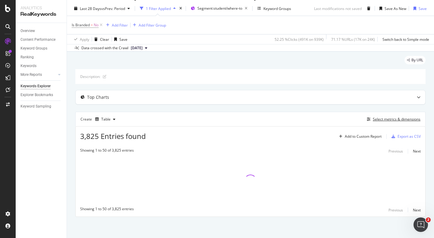
scroll to position [14, 0]
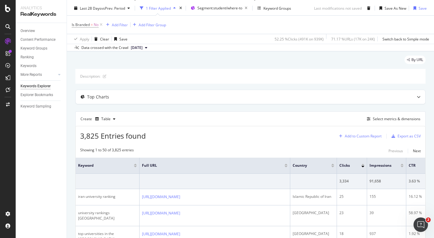
click at [358, 136] on div "Add to Custom Report" at bounding box center [363, 136] width 37 height 4
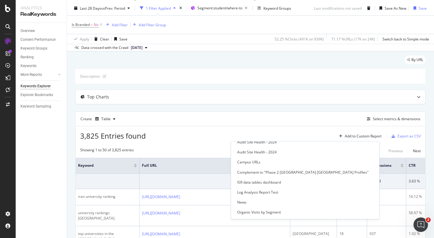
scroll to position [0, 0]
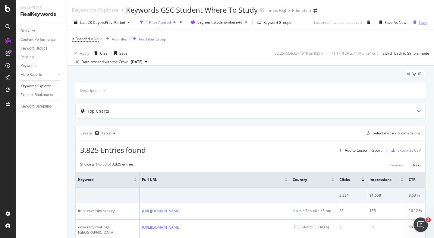
click at [419, 23] on div "Save" at bounding box center [423, 22] width 8 height 5
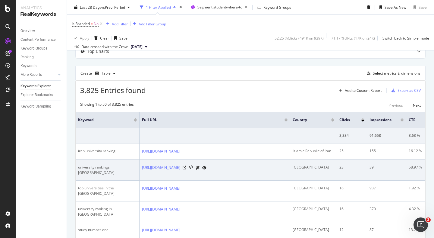
scroll to position [66, 0]
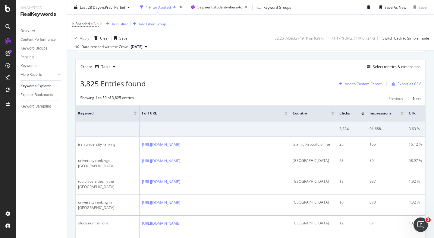
click at [355, 85] on div "Add to Custom Report" at bounding box center [363, 84] width 37 height 4
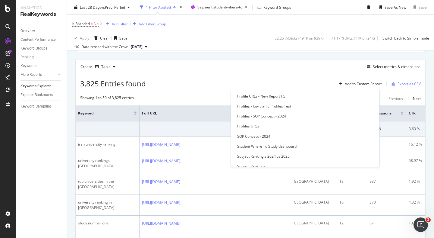
scroll to position [174, 0]
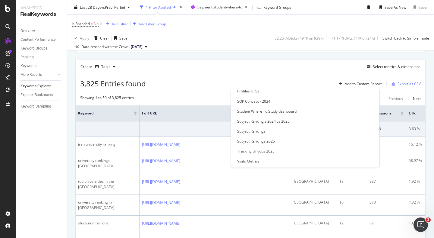
click at [297, 109] on div "Student Where To Study dashboard" at bounding box center [266, 111] width 59 height 5
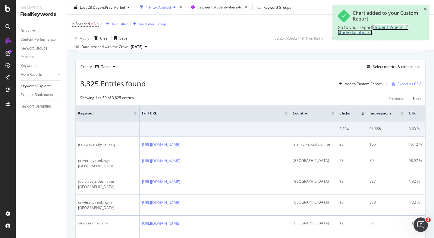
click at [384, 28] on span "Student Where To Study dashboard" at bounding box center [373, 29] width 71 height 11
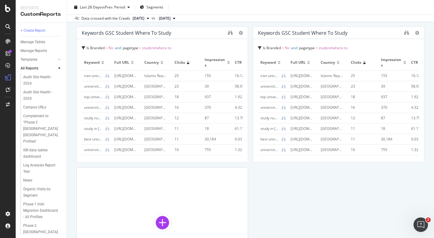
scroll to position [1615, 0]
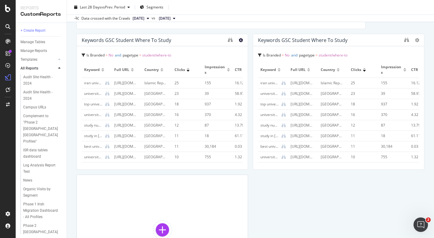
click at [239, 39] on icon at bounding box center [241, 40] width 4 height 4
click at [256, 50] on span "Delete" at bounding box center [256, 49] width 11 height 5
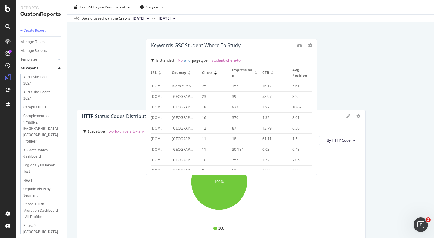
scroll to position [1396, 0]
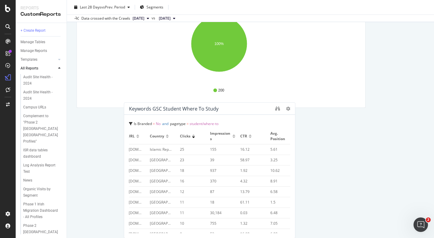
drag, startPoint x: 188, startPoint y: 124, endPoint x: 327, endPoint y: 144, distance: 140.8
click at [235, 109] on div "Keywords GSC Student Where To Study" at bounding box center [200, 109] width 143 height 6
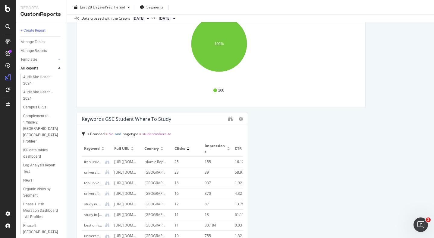
scroll to position [1448, 0]
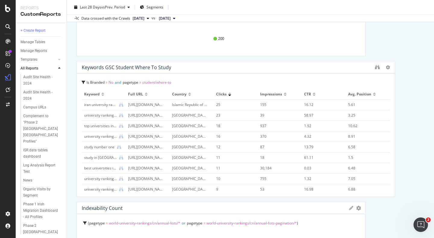
drag, startPoint x: 244, startPoint y: 111, endPoint x: 427, endPoint y: 111, distance: 182.7
click at [390, 111] on div at bounding box center [392, 129] width 6 height 136
click at [427, 111] on div "Student Where To Study dashboard Student Where To Study dashboard Times Higher …" at bounding box center [250, 119] width 367 height 238
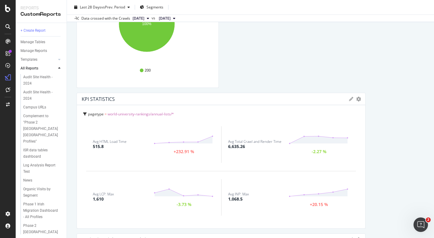
scroll to position [0, 0]
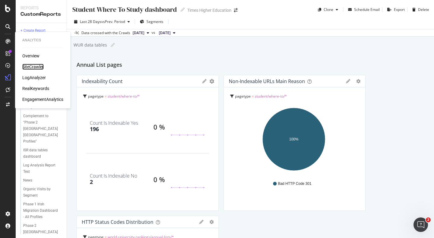
click at [35, 67] on div "SiteCrawler" at bounding box center [32, 67] width 21 height 6
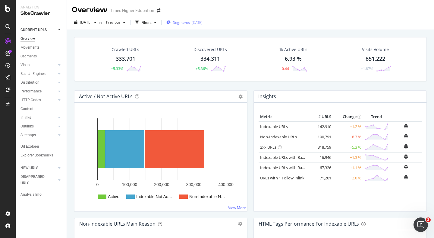
click at [190, 20] on span "Segments" at bounding box center [181, 22] width 17 height 5
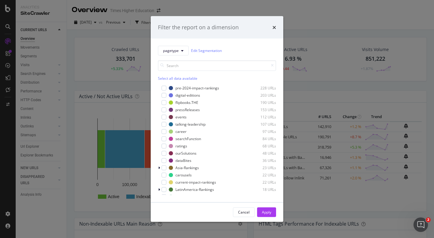
scroll to position [236, 0]
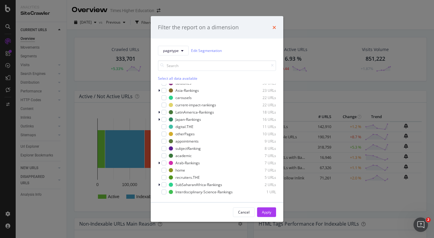
click at [273, 28] on icon "times" at bounding box center [275, 27] width 4 height 5
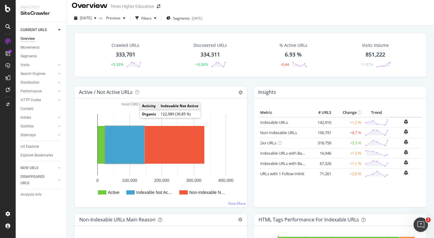
scroll to position [0, 0]
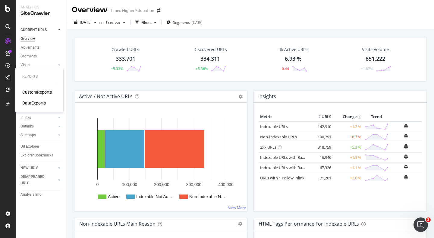
click at [33, 93] on div "CustomReports" at bounding box center [37, 92] width 30 height 6
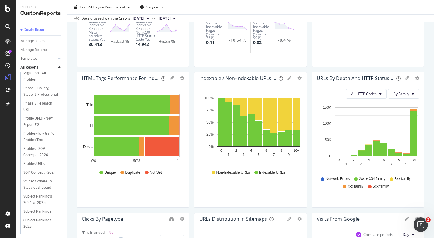
scroll to position [215, 0]
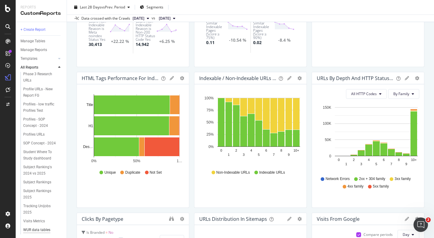
click at [38, 226] on div "WUR data tables dashboard" at bounding box center [40, 232] width 35 height 13
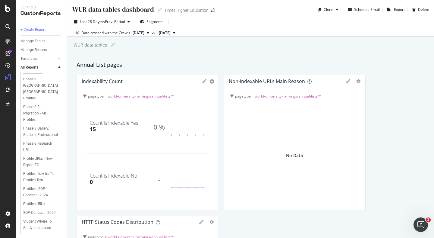
scroll to position [215, 0]
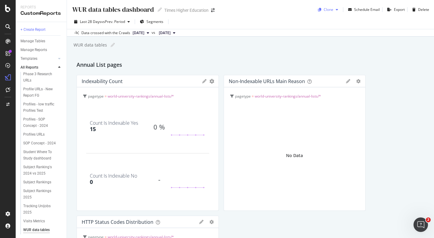
click at [326, 9] on div "Clone" at bounding box center [329, 9] width 10 height 5
click at [333, 49] on span "Times Higher Education" at bounding box center [348, 49] width 63 height 6
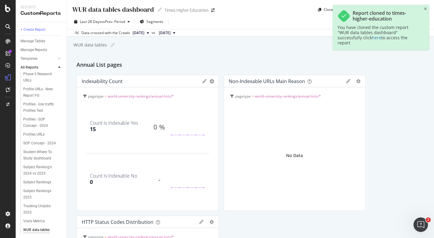
scroll to position [230, 0]
click at [34, 226] on div "WUR data tables dashboard" at bounding box center [40, 232] width 35 height 13
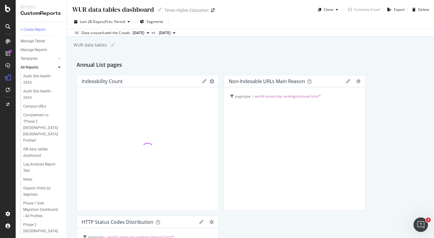
click at [113, 10] on div "WUR data tables dashboard" at bounding box center [113, 9] width 82 height 9
click at [109, 11] on input "WUR data tables dashboard" at bounding box center [113, 10] width 83 height 10
drag, startPoint x: 121, startPoint y: 11, endPoint x: 89, endPoint y: 12, distance: 32.6
click at [89, 12] on input "WUR data tables dashboard" at bounding box center [113, 10] width 83 height 10
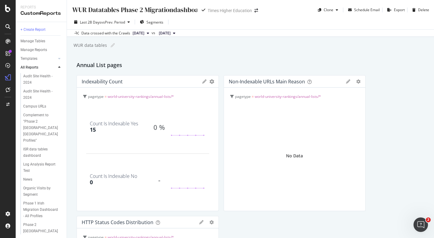
type input "WUR Datatables Phase 2 Migration dashboard"
click at [177, 66] on div "Annual List pages" at bounding box center [251, 66] width 348 height 10
click at [202, 81] on icon at bounding box center [204, 81] width 4 height 4
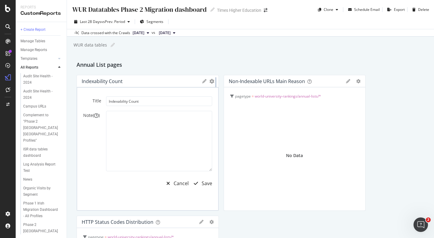
click at [213, 82] on div at bounding box center [216, 143] width 6 height 136
click at [208, 60] on div "WUR Datatables Phase 2 Migration dashboard WUR Datatables Phase 2 Migration das…" at bounding box center [250, 119] width 367 height 238
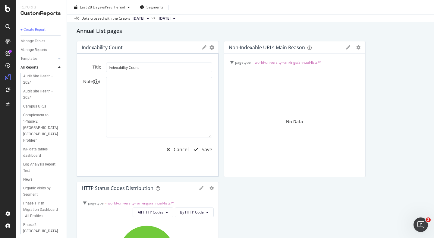
scroll to position [32, 0]
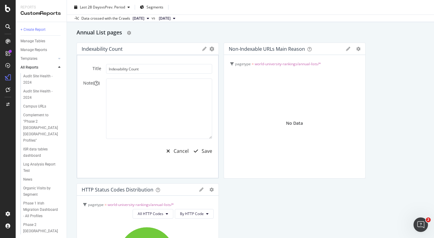
click at [217, 34] on div "Annual List pages" at bounding box center [251, 33] width 348 height 10
click at [178, 151] on div "Cancel" at bounding box center [181, 150] width 15 height 7
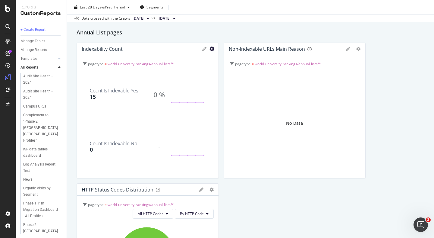
click at [210, 49] on icon "gear" at bounding box center [212, 48] width 5 height 5
click at [177, 30] on div "Annual List pages" at bounding box center [251, 33] width 348 height 10
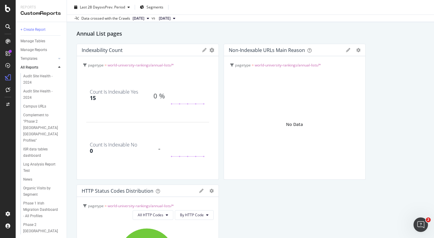
scroll to position [29, 0]
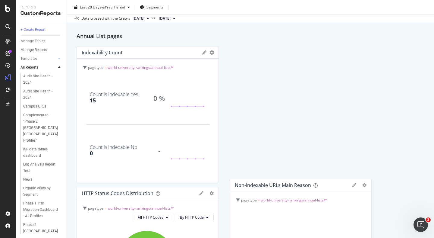
drag, startPoint x: 318, startPoint y: 52, endPoint x: 324, endPoint y: 185, distance: 132.5
click at [324, 185] on div "Non-Indexable URLs Main Reason" at bounding box center [292, 185] width 115 height 6
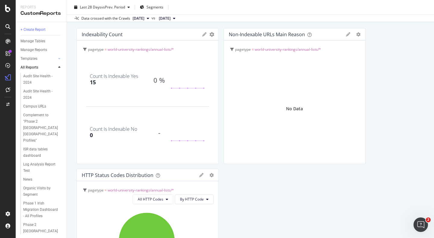
scroll to position [37, 0]
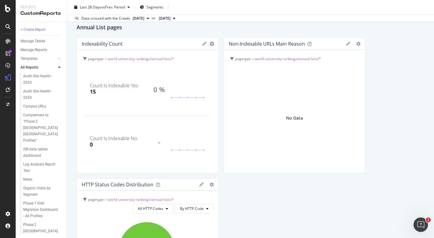
click at [202, 43] on icon at bounding box center [204, 44] width 4 height 4
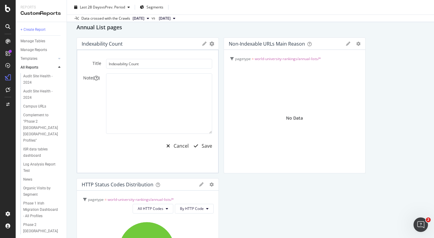
click at [210, 43] on icon "gear" at bounding box center [212, 43] width 5 height 5
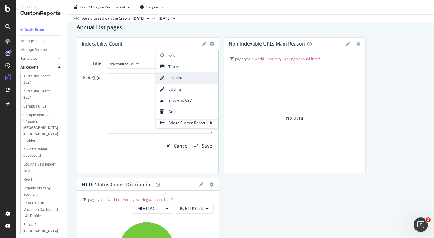
click at [183, 77] on span "Edit KPIs" at bounding box center [187, 78] width 63 height 8
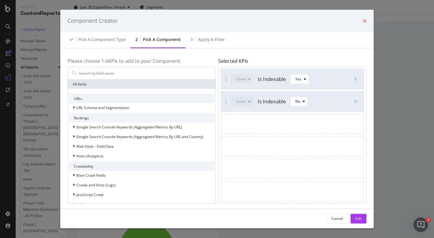
click at [364, 21] on icon "times" at bounding box center [365, 20] width 4 height 5
click at [365, 19] on div "Data crossed with the Crawls 2025 Sep. 12th vs 2025 Aug. 8th" at bounding box center [250, 17] width 367 height 7
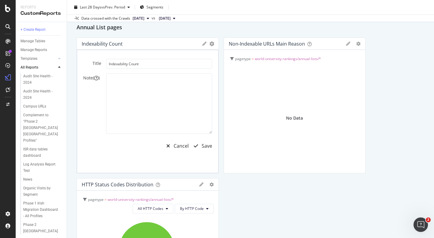
click at [202, 43] on icon at bounding box center [204, 44] width 4 height 4
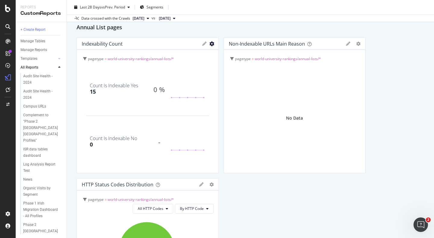
click at [210, 44] on icon "gear" at bounding box center [212, 43] width 5 height 5
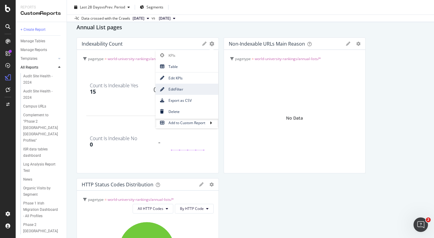
click at [178, 87] on span "Edit Filter" at bounding box center [187, 89] width 63 height 8
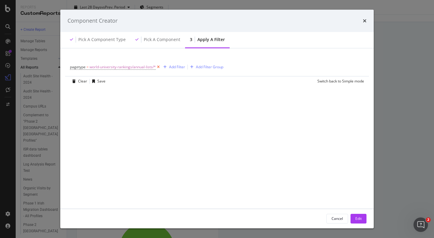
click at [159, 67] on icon "modal" at bounding box center [158, 67] width 5 height 6
click at [86, 66] on div "Add Filter" at bounding box center [86, 66] width 16 height 5
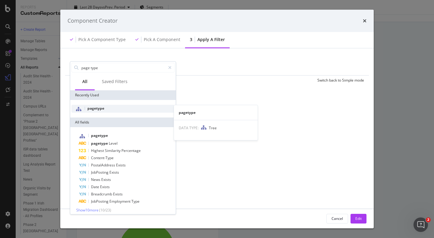
type input "page type"
click at [98, 109] on span "pagetype" at bounding box center [95, 108] width 17 height 5
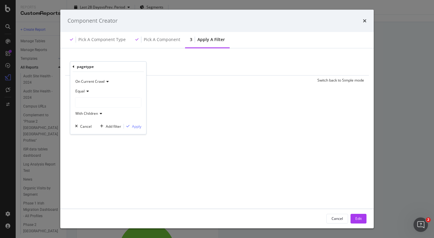
click at [87, 101] on div "modal" at bounding box center [108, 102] width 66 height 10
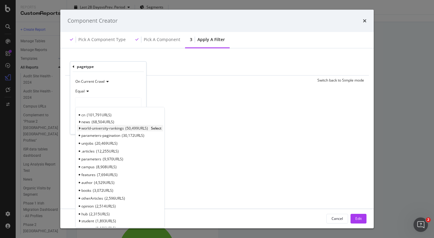
click at [79, 127] on icon "modal" at bounding box center [79, 128] width 2 height 4
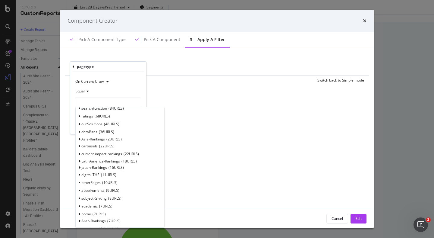
scroll to position [329, 0]
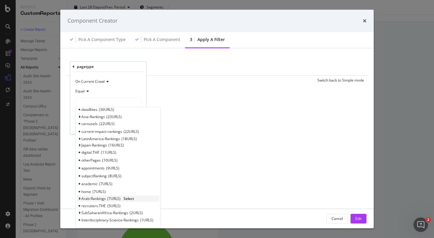
click at [89, 198] on span "Arab-Rankings" at bounding box center [93, 198] width 24 height 5
click at [132, 197] on span "Select" at bounding box center [129, 198] width 11 height 5
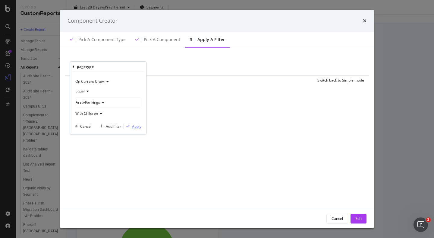
click at [135, 126] on div "Apply" at bounding box center [136, 126] width 9 height 5
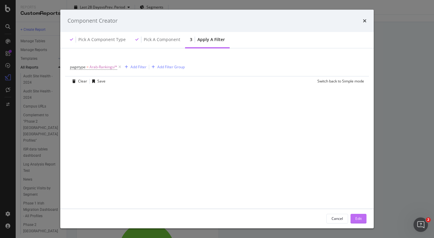
click at [361, 219] on div "Edit" at bounding box center [358, 218] width 6 height 5
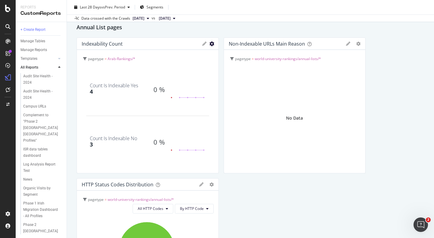
click at [210, 44] on icon "gear" at bounding box center [212, 43] width 5 height 5
click at [210, 43] on icon "gear" at bounding box center [212, 43] width 5 height 5
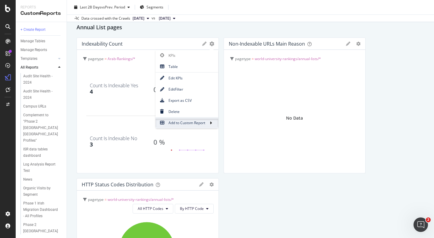
click at [179, 123] on span "Add to Custom Report" at bounding box center [183, 122] width 54 height 8
click at [192, 123] on span "Add to Custom Report" at bounding box center [183, 122] width 54 height 8
click at [207, 123] on span "Add to Custom Report" at bounding box center [183, 122] width 54 height 8
click at [193, 123] on span "Add to Custom Report" at bounding box center [183, 122] width 54 height 8
click at [175, 121] on span "Add to Custom Report" at bounding box center [183, 122] width 54 height 8
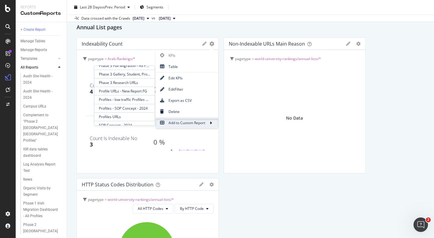
scroll to position [90, 0]
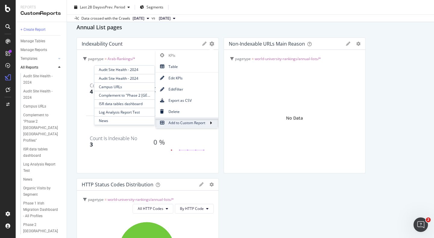
click at [204, 122] on span "Add to Custom Report" at bounding box center [183, 122] width 54 height 8
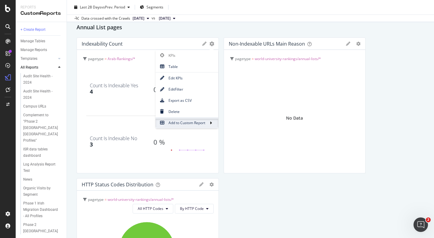
click at [168, 122] on span "Add to Custom Report" at bounding box center [183, 122] width 54 height 8
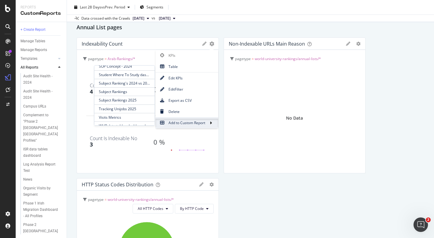
scroll to position [160, 0]
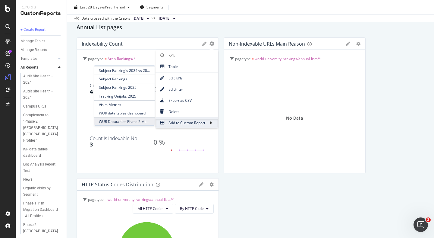
click at [121, 121] on span "WUR Datatables Phase 2 Migration dashboard" at bounding box center [124, 121] width 60 height 8
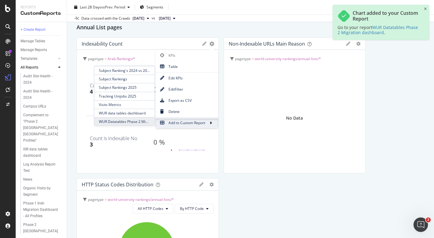
click at [121, 121] on span "WUR Datatables Phase 2 Migration dashboard" at bounding box center [124, 121] width 60 height 8
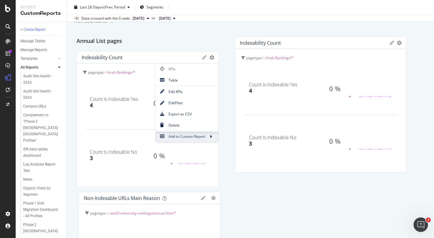
scroll to position [0, 0]
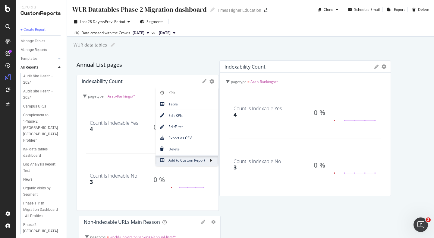
drag, startPoint x: 183, startPoint y: 76, endPoint x: 325, endPoint y: 29, distance: 149.3
click at [325, 29] on div "WUR Datatables Phase 2 Migration dashboard WUR Datatables Phase 2 Migration das…" at bounding box center [250, 119] width 367 height 238
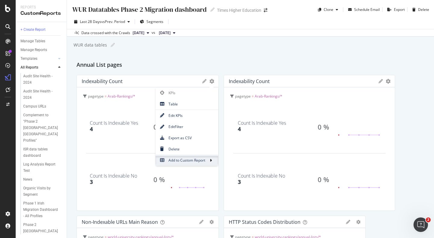
click at [379, 81] on icon at bounding box center [381, 81] width 4 height 4
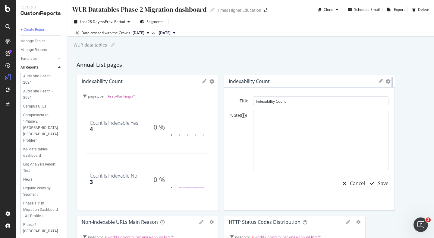
click at [389, 81] on div at bounding box center [392, 143] width 6 height 136
click at [386, 81] on icon "gear" at bounding box center [388, 81] width 5 height 5
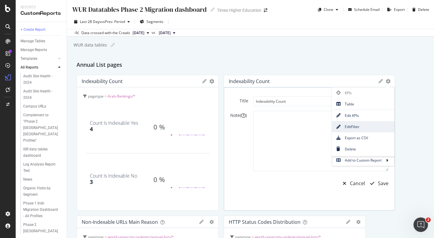
click at [342, 127] on span "Edit Filter" at bounding box center [363, 126] width 63 height 8
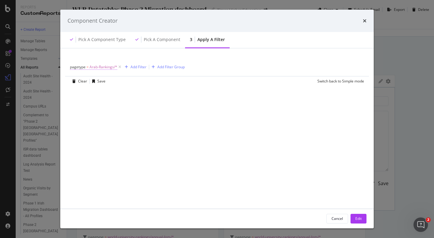
click at [105, 67] on span "Arab-Rankings/*" at bounding box center [104, 67] width 28 height 8
click at [93, 101] on span "Arab-Rankings" at bounding box center [88, 101] width 24 height 5
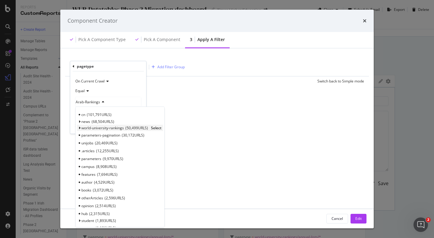
click at [79, 128] on icon "modal" at bounding box center [79, 128] width 2 height 4
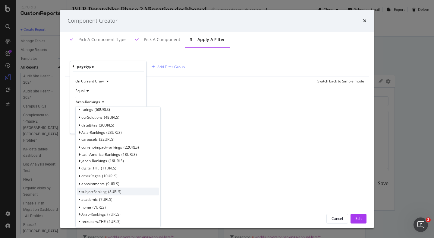
scroll to position [311, 0]
click at [92, 135] on span "Asia-Rankings" at bounding box center [93, 133] width 24 height 5
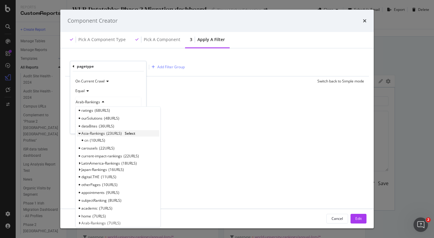
click at [132, 134] on span "Select" at bounding box center [130, 133] width 11 height 5
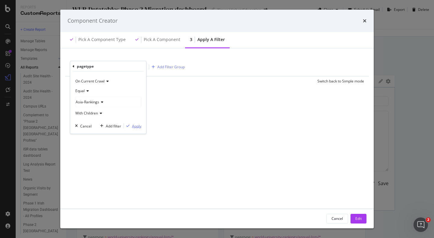
click at [137, 127] on div "Apply" at bounding box center [136, 125] width 9 height 5
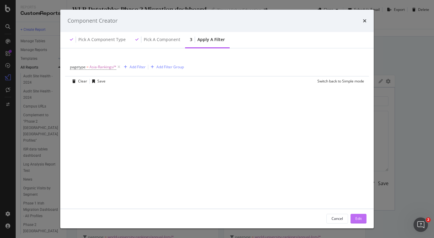
click at [356, 219] on div "Edit" at bounding box center [358, 218] width 6 height 5
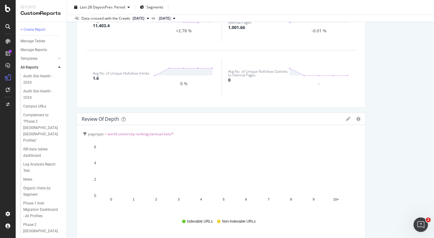
scroll to position [0, 0]
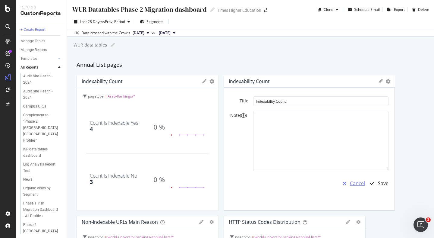
click at [351, 184] on div "Cancel" at bounding box center [357, 183] width 15 height 7
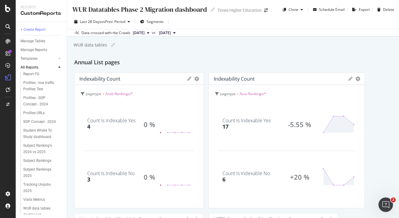
scroll to position [236, 0]
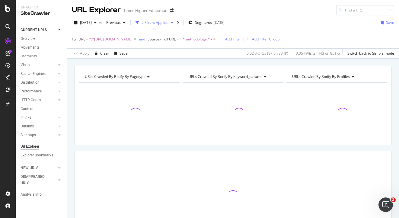
click at [217, 39] on icon at bounding box center [214, 39] width 5 height 6
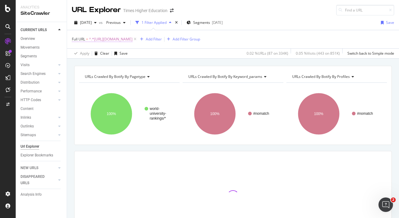
click at [132, 40] on span "^.*[URL][DOMAIN_NAME]" at bounding box center [110, 39] width 43 height 8
click at [137, 39] on icon at bounding box center [134, 39] width 5 height 6
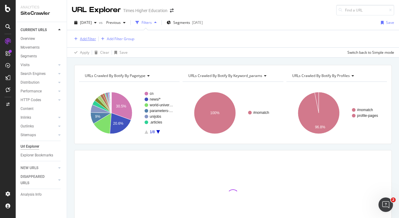
click at [91, 40] on div "Add Filter" at bounding box center [88, 38] width 16 height 5
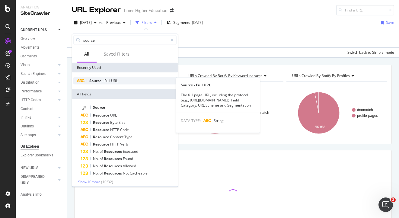
click at [103, 81] on span "-" at bounding box center [103, 80] width 2 height 5
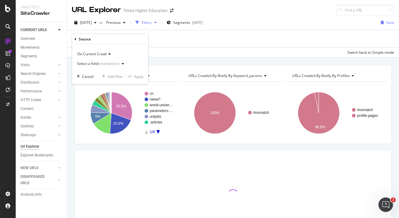
click at [92, 64] on div "Select a field (mandatory)" at bounding box center [98, 64] width 42 height 4
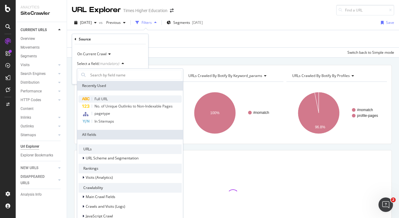
click at [99, 98] on span "Full URL" at bounding box center [100, 98] width 13 height 5
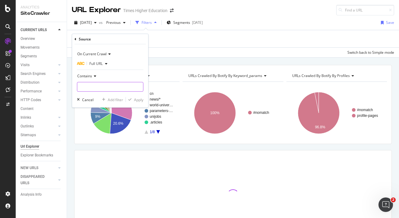
click at [94, 84] on input "text" at bounding box center [110, 87] width 66 height 10
paste input "https://www.timeshighereducation.com/world-university-rankings/world-university…"
type input "https://www.timeshighereducation.com/world-university-rankings/world-university…"
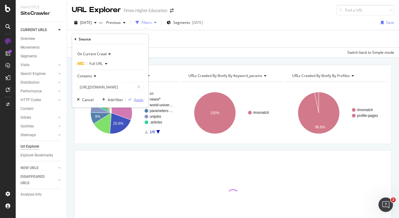
click at [139, 99] on div "Apply" at bounding box center [138, 99] width 9 height 5
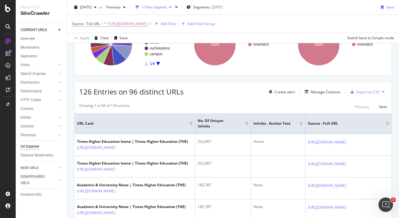
scroll to position [70, 0]
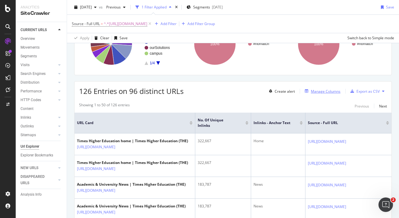
click at [324, 92] on div "Manage Columns" at bounding box center [326, 91] width 30 height 5
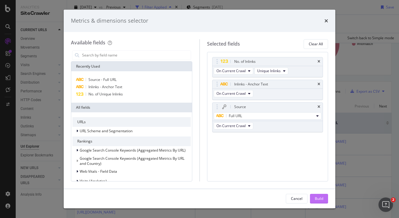
click at [318, 200] on div "Build" at bounding box center [318, 198] width 8 height 5
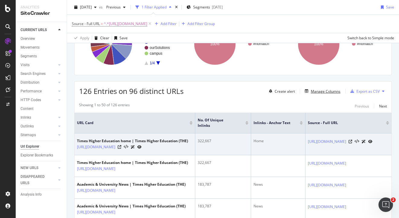
scroll to position [0, 0]
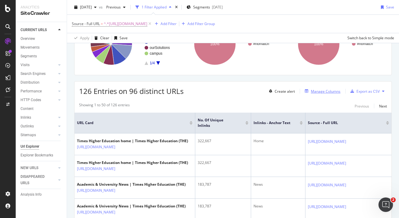
click at [325, 92] on div "Manage Columns" at bounding box center [326, 91] width 30 height 5
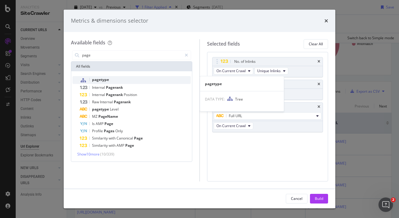
type input "page"
click at [119, 81] on div "pagetype" at bounding box center [135, 80] width 111 height 8
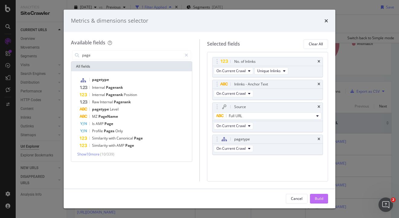
click at [315, 201] on div "Build" at bounding box center [318, 198] width 8 height 9
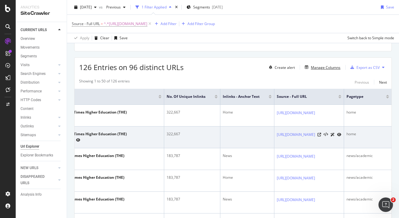
scroll to position [92, 0]
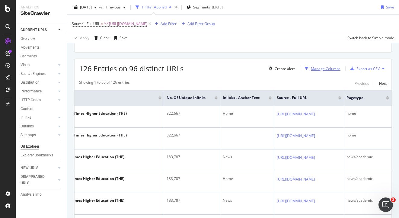
click at [318, 69] on div "Manage Columns" at bounding box center [326, 68] width 30 height 5
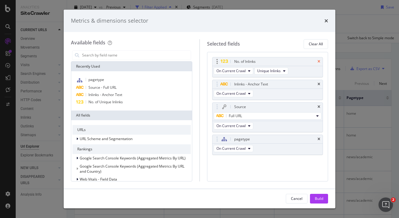
click at [317, 60] on icon "times" at bounding box center [318, 62] width 3 height 4
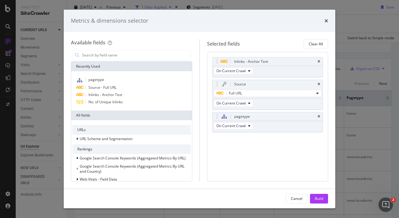
click at [317, 60] on icon "times" at bounding box center [318, 62] width 3 height 4
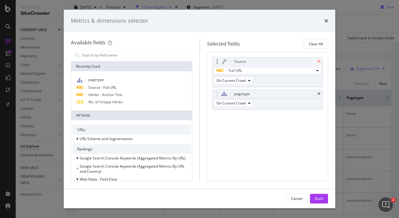
click at [317, 60] on icon "times" at bounding box center [318, 62] width 3 height 4
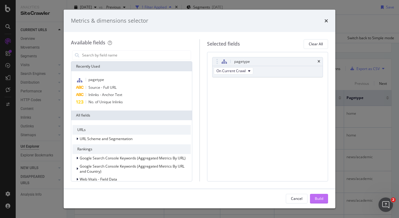
click at [317, 197] on div "Build" at bounding box center [318, 198] width 8 height 5
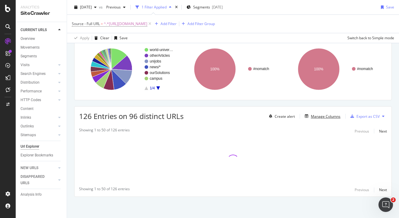
scroll to position [45, 0]
click at [147, 23] on span "^.*https://www.timeshighereducation.com/world-university-rankings/world-univers…" at bounding box center [125, 24] width 43 height 8
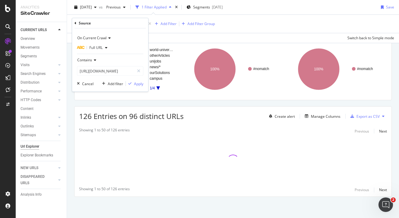
click at [257, 8] on div "2025 Sep. 12th vs Previous 1 Filter Applied Segments 2025-09-11 Save" at bounding box center [233, 8] width 332 height 12
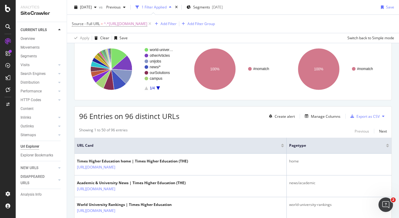
scroll to position [44, 0]
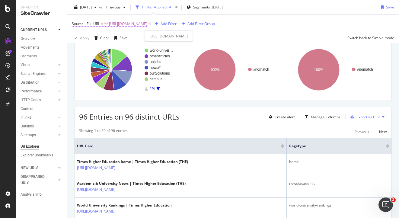
click at [124, 24] on span "^.*https://www.timeshighereducation.com/world-university-rankings/world-univers…" at bounding box center [125, 24] width 43 height 8
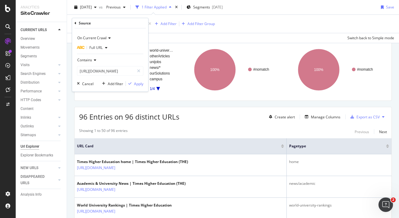
click at [99, 46] on span "Full URL" at bounding box center [95, 47] width 13 height 5
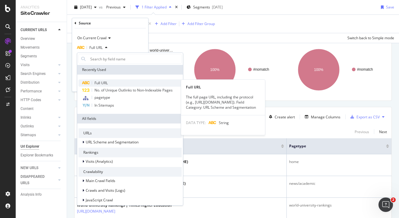
click at [99, 83] on span "Full URL" at bounding box center [100, 82] width 13 height 5
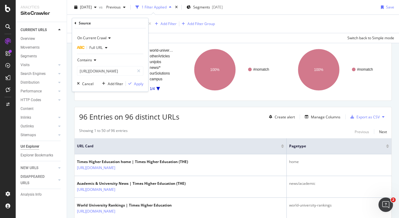
click at [75, 22] on icon at bounding box center [75, 23] width 2 height 4
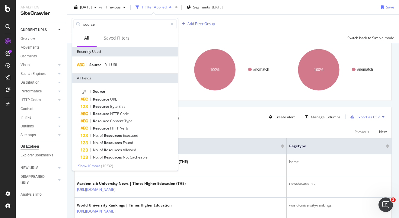
click at [191, 18] on div "Source - Full URL = ^.*https://www.timeshighereducation.com/world-university-ra…" at bounding box center [233, 24] width 322 height 18
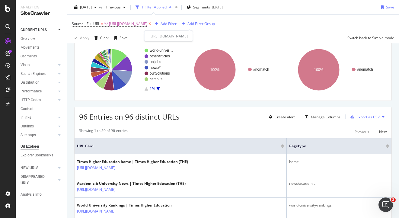
click at [152, 24] on icon at bounding box center [149, 24] width 5 height 6
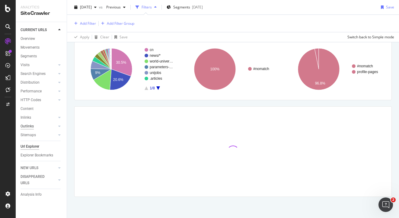
scroll to position [43, 0]
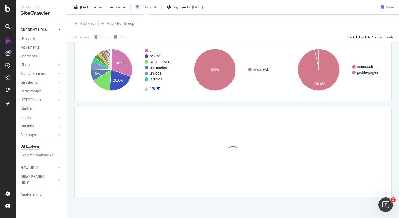
click at [31, 146] on div "Url Explorer" at bounding box center [30, 146] width 19 height 6
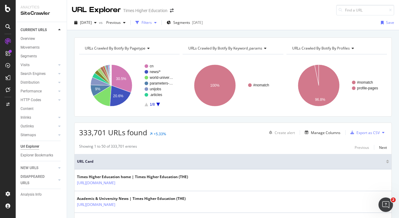
click at [152, 23] on div "Filters" at bounding box center [146, 22] width 10 height 5
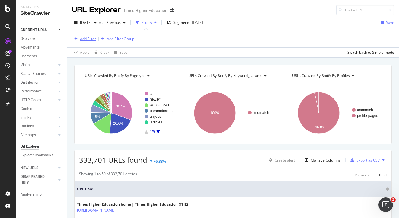
click at [86, 40] on div "Add Filter" at bounding box center [88, 38] width 16 height 5
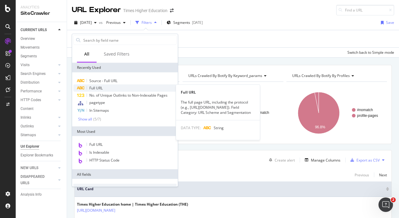
click at [96, 90] on div "Full URL" at bounding box center [124, 87] width 103 height 7
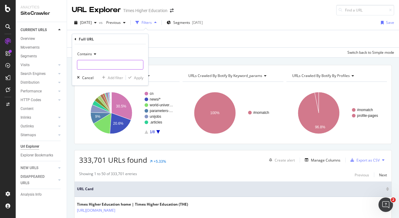
click at [84, 63] on input "text" at bounding box center [110, 65] width 66 height 10
paste input "https://www.timeshighereducation.com/world-university-rankings/world-university…"
type input "https://www.timeshighereducation.com/world-university-rankings/world-university…"
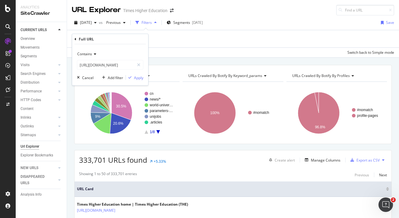
click at [143, 77] on div "Contains https://www.timeshighereducation.com/world-university-rankings/world-u…" at bounding box center [110, 64] width 76 height 41
click at [141, 77] on div "Apply" at bounding box center [138, 77] width 9 height 5
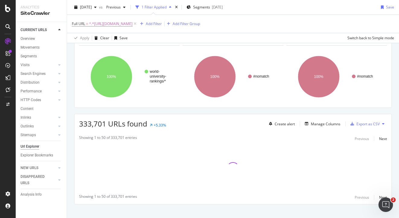
scroll to position [45, 0]
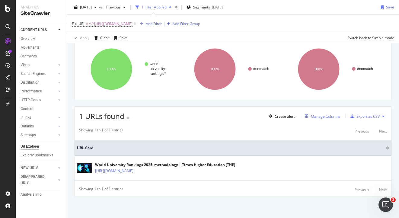
click at [318, 117] on div "Manage Columns" at bounding box center [326, 116] width 30 height 5
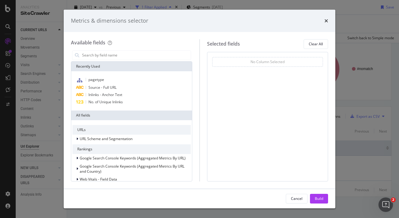
type input "o"
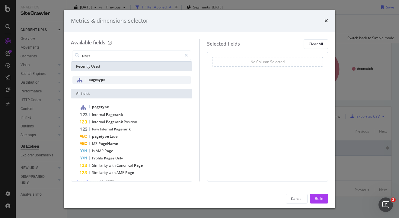
type input "page"
click at [110, 84] on div "pagetype" at bounding box center [131, 80] width 118 height 8
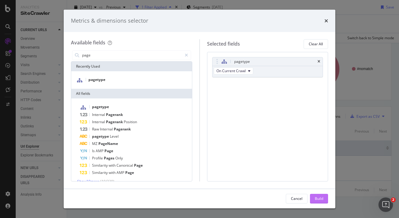
click at [317, 196] on div "Build" at bounding box center [318, 198] width 8 height 5
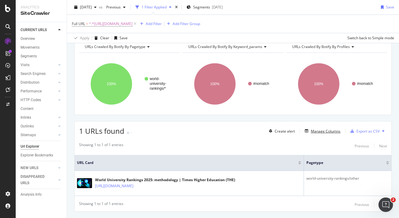
scroll to position [29, 0]
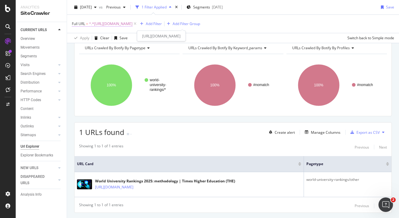
click at [132, 24] on span "^.*https://www.timeshighereducation.com/world-university-rankings/world-univers…" at bounding box center [110, 24] width 43 height 8
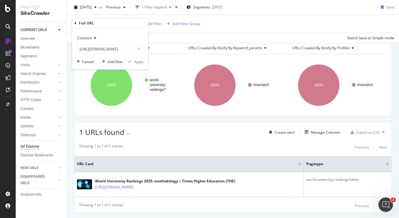
click at [270, 5] on div "2025 Sep. 12th vs Previous 1 Filter Applied Segments 2025-09-11 Save" at bounding box center [233, 8] width 332 height 12
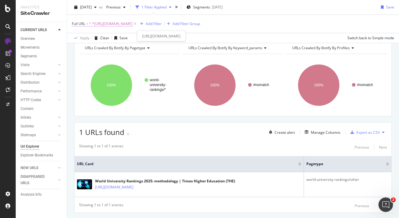
click at [132, 23] on span "^.*https://www.timeshighereducation.com/world-university-rankings/world-univers…" at bounding box center [110, 24] width 43 height 8
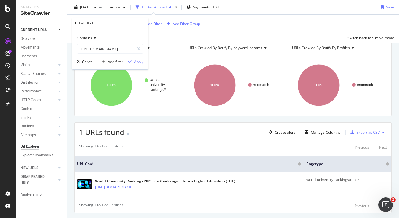
drag, startPoint x: 79, startPoint y: 51, endPoint x: 380, endPoint y: 1, distance: 305.4
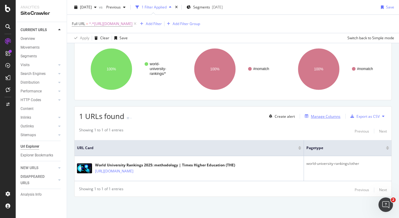
click at [315, 115] on div "Manage Columns" at bounding box center [326, 116] width 30 height 5
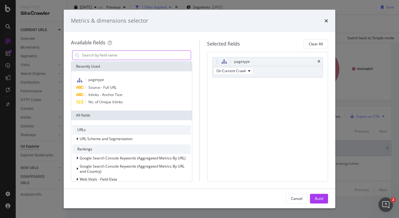
click at [128, 53] on input "modal" at bounding box center [135, 55] width 109 height 9
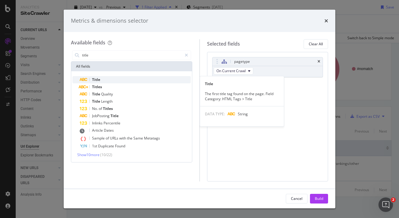
type input "title"
click at [114, 81] on div "Title" at bounding box center [135, 79] width 111 height 7
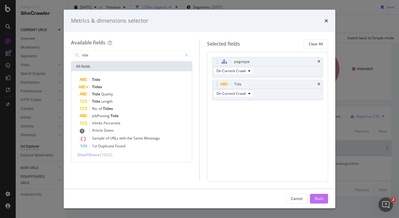
click at [317, 198] on div "Build" at bounding box center [318, 198] width 8 height 5
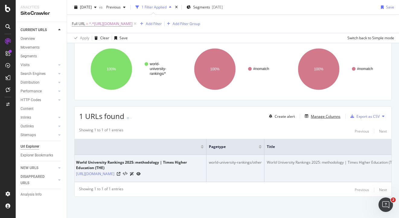
scroll to position [0, 33]
drag, startPoint x: 330, startPoint y: 161, endPoint x: 310, endPoint y: 163, distance: 20.7
click at [310, 163] on div "World University Rankings 2025: methodology | Times Higher Education (THE)" at bounding box center [322, 161] width 131 height 5
click at [310, 169] on td "World University Rankings 2025: methodology | Times Higher Education (THE)" at bounding box center [323, 168] width 136 height 27
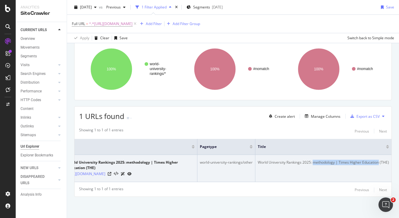
drag, startPoint x: 308, startPoint y: 162, endPoint x: 374, endPoint y: 160, distance: 65.7
click at [374, 161] on div "World University Rankings 2025: methodology | Times Higher Education (THE)" at bounding box center [322, 161] width 131 height 5
copy div "methodology | Times Higher Education"
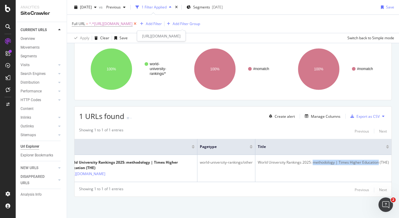
click at [137, 24] on icon at bounding box center [134, 24] width 5 height 6
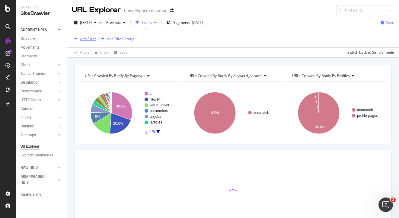
click at [90, 39] on div "Add Filter" at bounding box center [88, 38] width 16 height 5
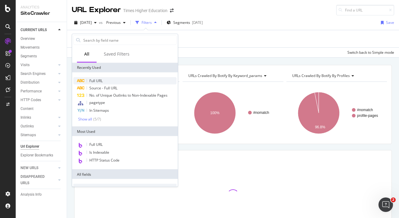
click at [96, 80] on span "Full URL" at bounding box center [95, 80] width 13 height 5
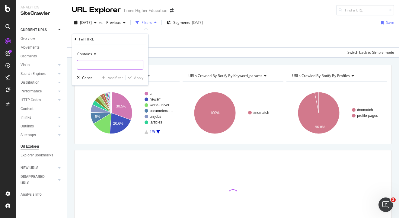
click at [92, 65] on input "text" at bounding box center [110, 65] width 66 height 10
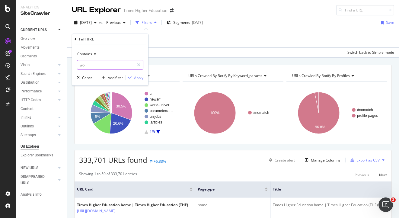
type input "w"
type input ".com/world-university-rankings"
click at [141, 78] on div "Apply" at bounding box center [138, 77] width 9 height 5
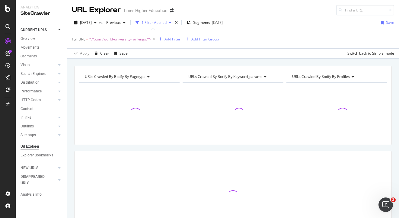
click at [175, 38] on div "Add Filter" at bounding box center [172, 38] width 16 height 5
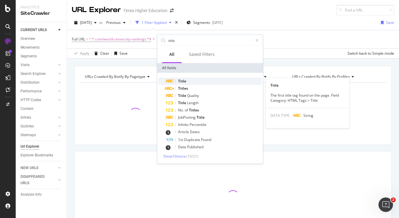
type input "title"
click at [182, 82] on span "Title" at bounding box center [182, 80] width 8 height 5
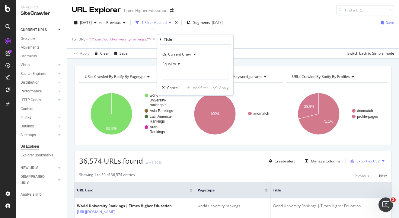
click at [175, 66] on span "Equal to" at bounding box center [169, 63] width 14 height 5
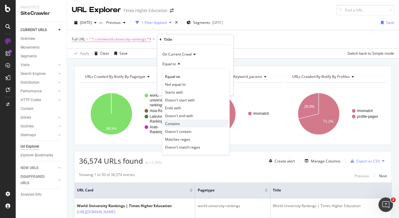
click at [173, 122] on span "Contains" at bounding box center [172, 123] width 15 height 5
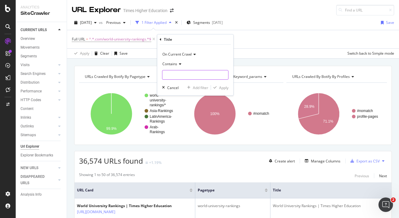
click at [168, 74] on input "text" at bounding box center [195, 75] width 66 height 10
paste input "methodology | Times Higher Education"
type input "methodology | Times Higher Education"
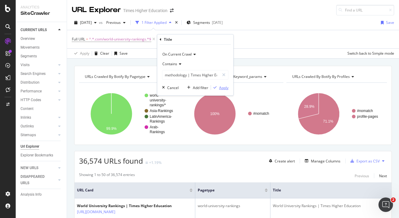
click at [225, 88] on div "Apply" at bounding box center [223, 87] width 9 height 5
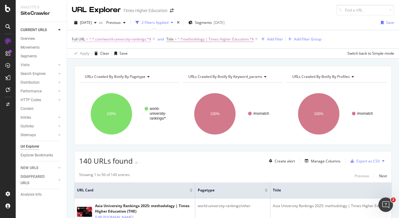
click at [124, 40] on span "^.*.com/world-university-rankings.*$" at bounding box center [120, 39] width 62 height 8
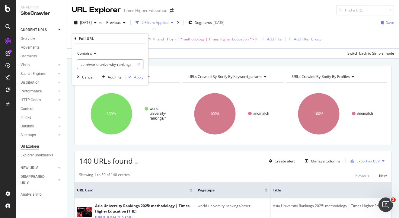
click at [132, 65] on input ".com/world-university-rankings" at bounding box center [105, 64] width 57 height 10
type input ".com/world-university-rankings/world-university-rankings-"
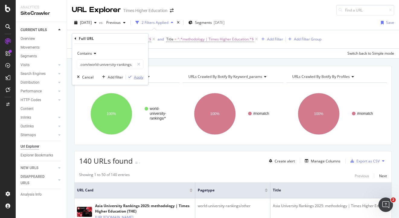
click at [142, 77] on div "Apply" at bounding box center [138, 76] width 9 height 5
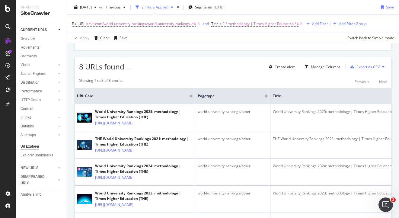
scroll to position [85, 0]
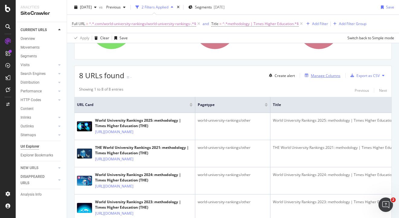
click at [315, 77] on div "Manage Columns" at bounding box center [326, 75] width 30 height 5
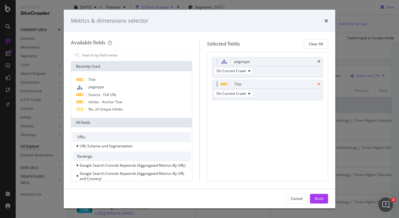
click at [319, 83] on icon "times" at bounding box center [318, 84] width 3 height 4
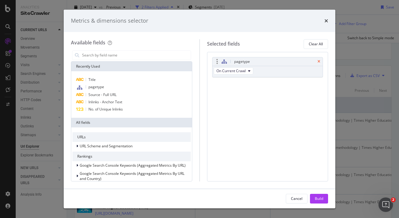
click at [319, 61] on icon "times" at bounding box center [318, 62] width 3 height 4
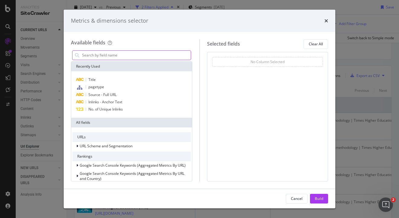
click at [100, 55] on input "modal" at bounding box center [135, 55] width 109 height 9
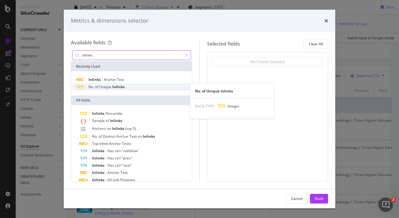
type input "inlinks"
click at [106, 86] on span "Unique" at bounding box center [105, 86] width 13 height 5
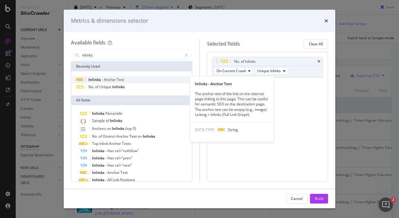
click at [106, 79] on span "Anchor" at bounding box center [110, 79] width 13 height 5
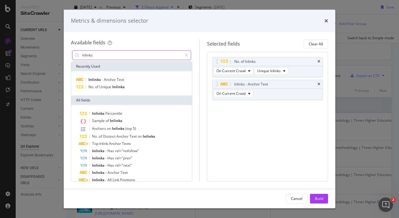
click at [101, 54] on input "inlinks" at bounding box center [131, 55] width 100 height 9
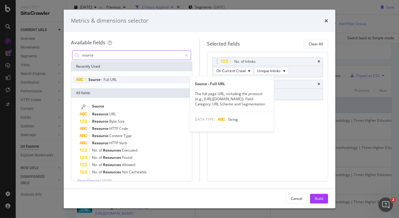
type input "source"
click at [108, 80] on span "Full" at bounding box center [106, 79] width 7 height 5
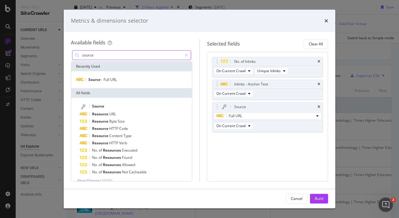
click at [97, 57] on input "source" at bounding box center [131, 55] width 100 height 9
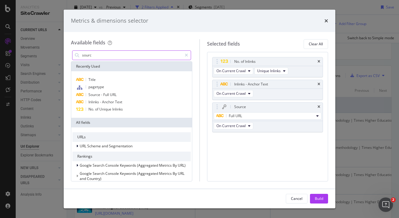
type input "source"
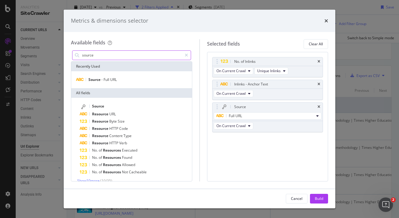
drag, startPoint x: 102, startPoint y: 54, endPoint x: 79, endPoint y: 54, distance: 22.3
click at [79, 54] on div "source" at bounding box center [131, 55] width 119 height 10
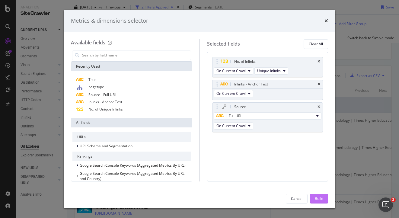
click at [319, 196] on div "Build" at bounding box center [318, 198] width 8 height 5
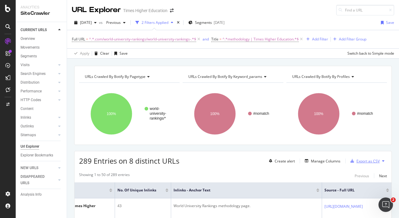
click at [364, 160] on div "Export as CSV" at bounding box center [367, 160] width 23 height 5
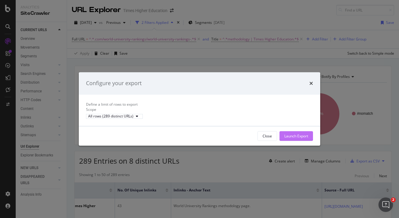
click at [290, 138] on div "Launch Export" at bounding box center [296, 135] width 24 height 5
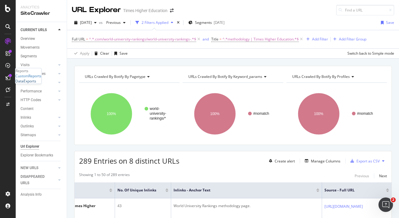
click at [31, 84] on div "DataExports" at bounding box center [25, 80] width 21 height 5
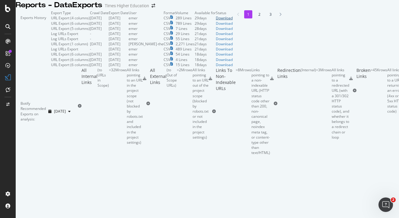
click at [232, 21] on div "Download" at bounding box center [224, 17] width 17 height 5
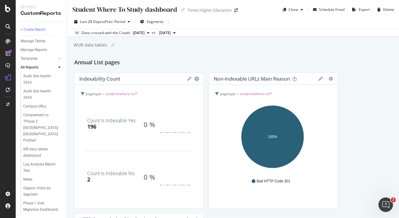
scroll to position [1438, 0]
